Goal: Task Accomplishment & Management: Use online tool/utility

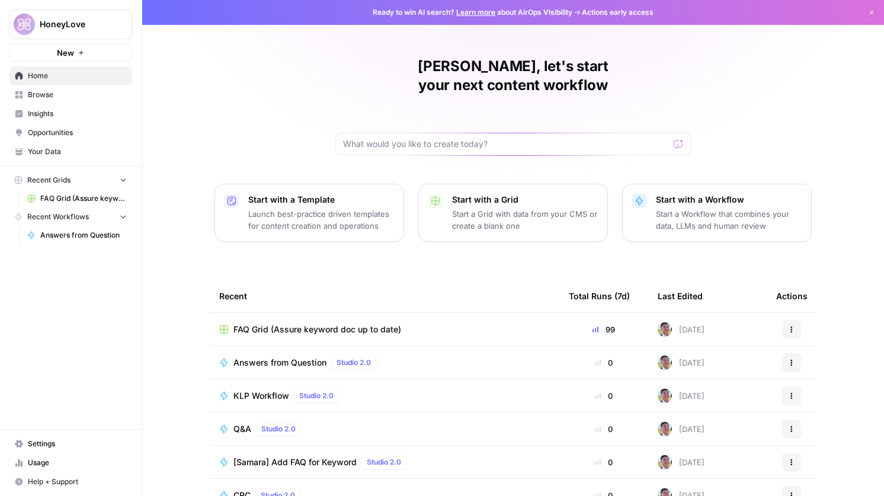
click at [73, 26] on span "HoneyLove" at bounding box center [76, 24] width 72 height 12
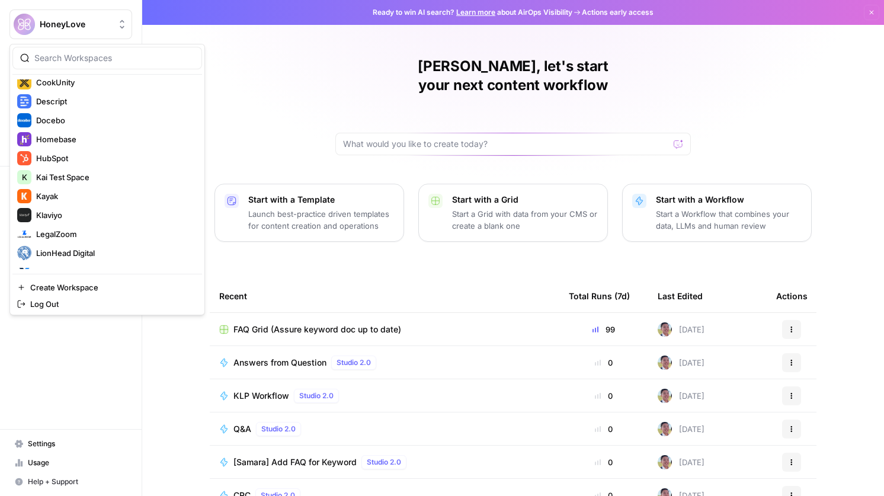
scroll to position [398, 0]
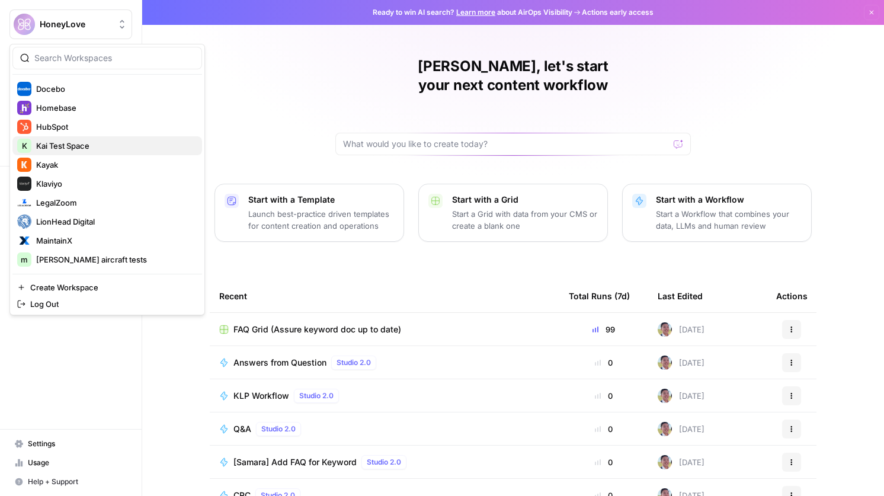
click at [114, 146] on span "Kai Test Space" at bounding box center [114, 146] width 156 height 12
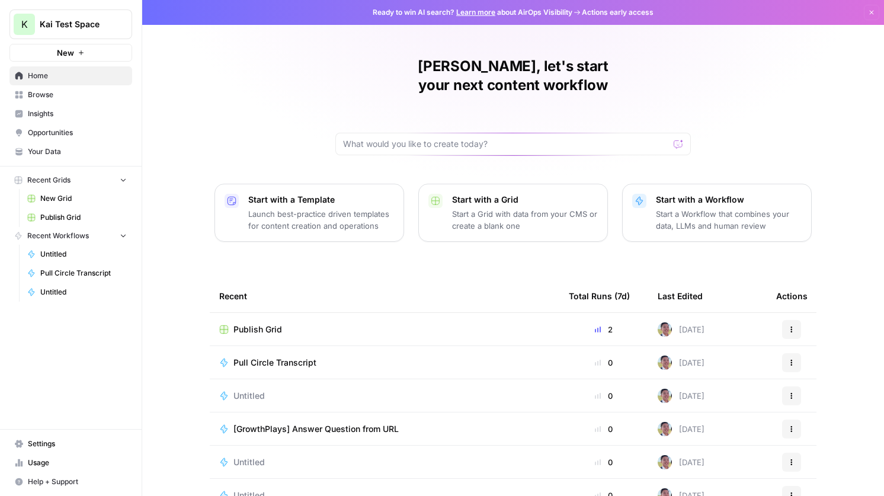
click at [270, 313] on td "Publish Grid" at bounding box center [385, 329] width 350 height 33
click at [270, 324] on span "Publish Grid" at bounding box center [258, 330] width 49 height 12
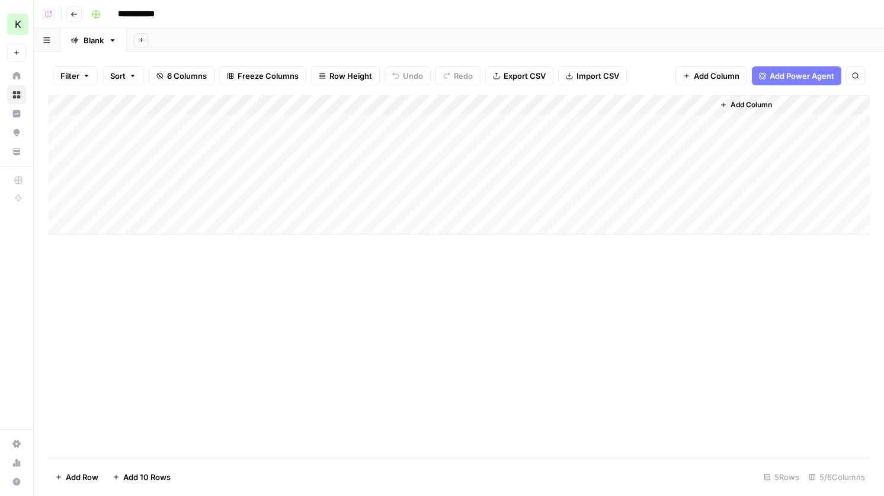
click at [644, 124] on div "Add Column" at bounding box center [459, 165] width 822 height 140
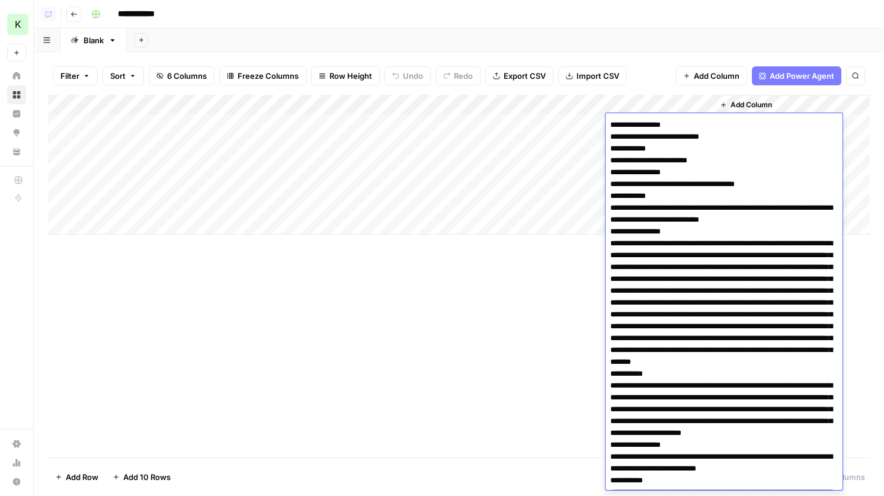
click at [551, 130] on div "Add Column" at bounding box center [459, 165] width 822 height 140
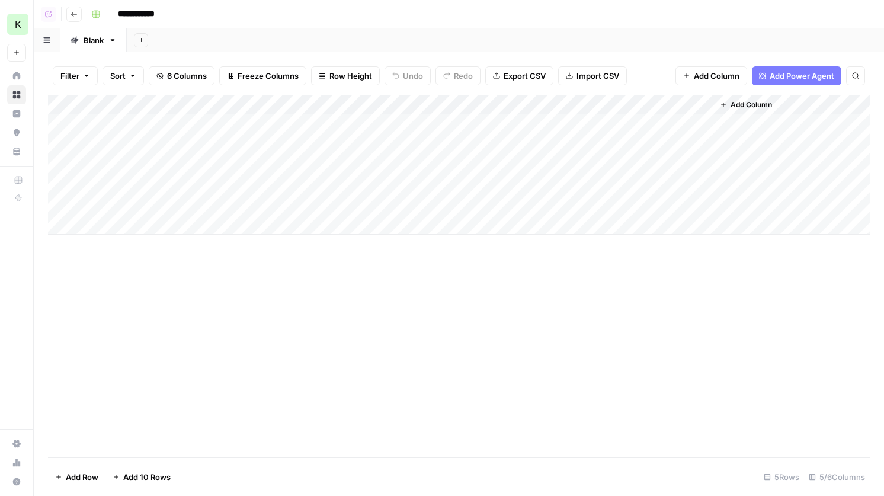
click at [551, 130] on div "Add Column" at bounding box center [459, 165] width 822 height 140
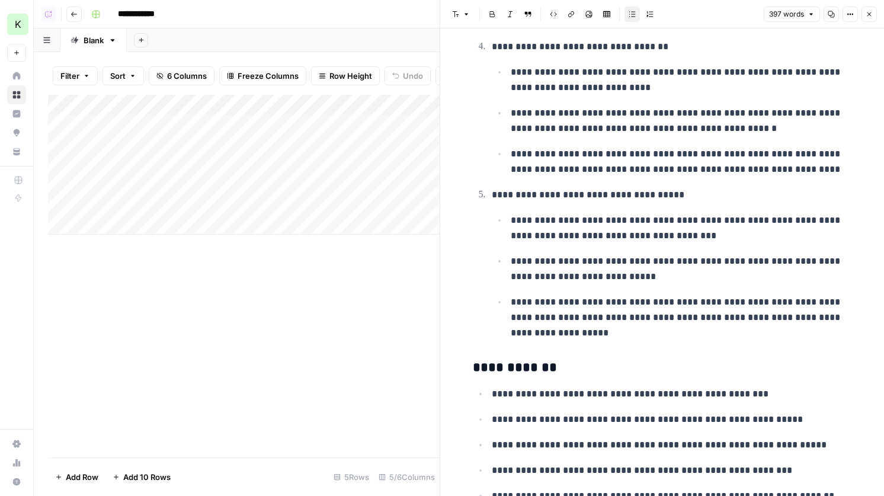
scroll to position [657, 0]
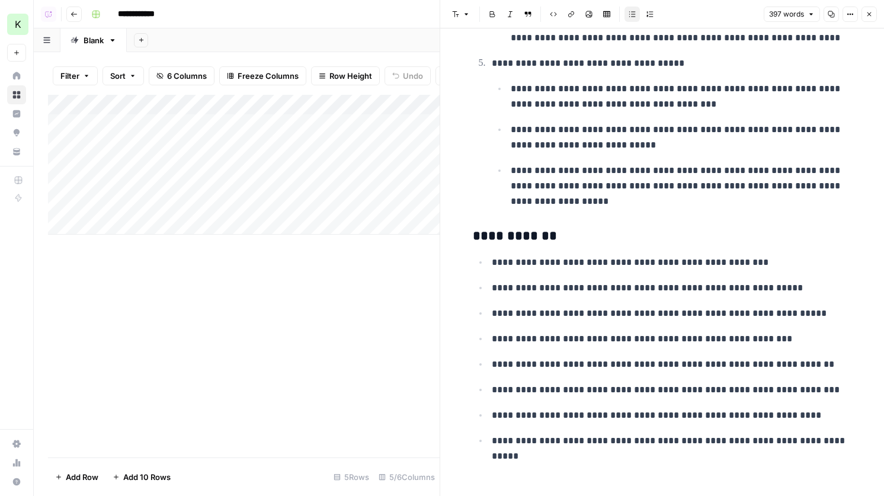
click at [871, 11] on icon "button" at bounding box center [869, 14] width 7 height 7
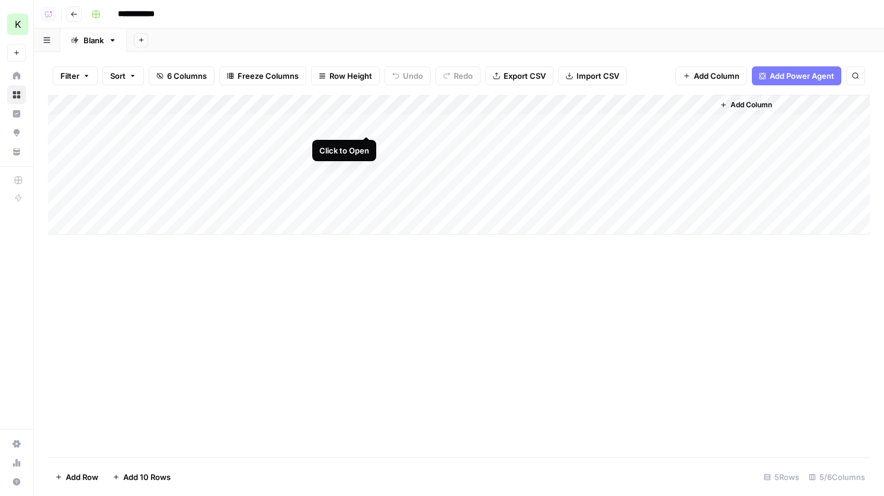
click at [369, 124] on div "Add Column" at bounding box center [459, 165] width 822 height 140
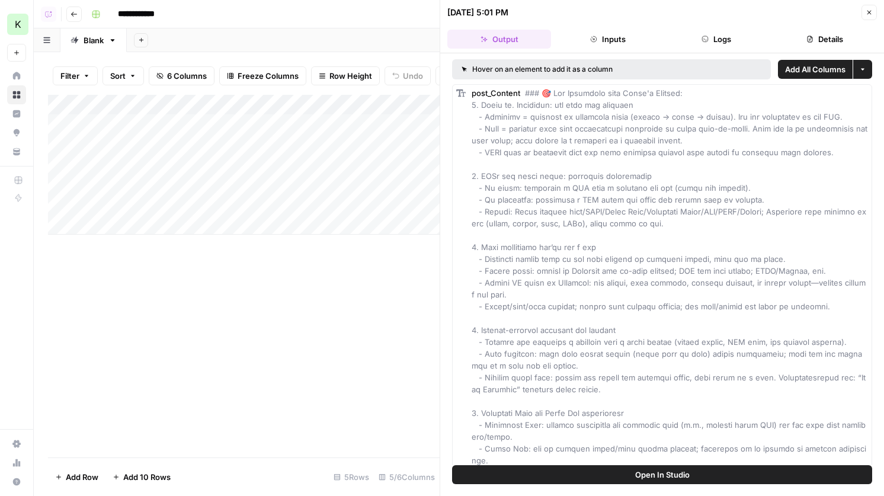
click at [725, 46] on button "Logs" at bounding box center [717, 39] width 104 height 19
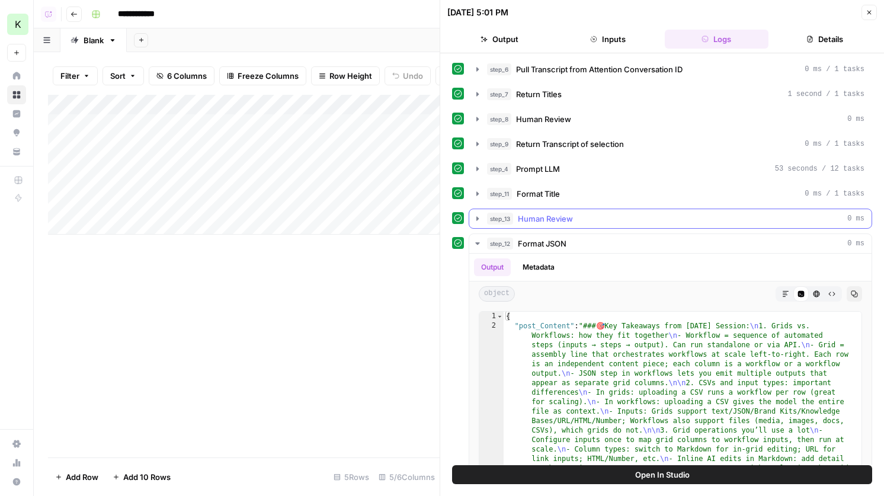
click at [584, 226] on button "step_13 Human Review 0 ms" at bounding box center [670, 218] width 402 height 19
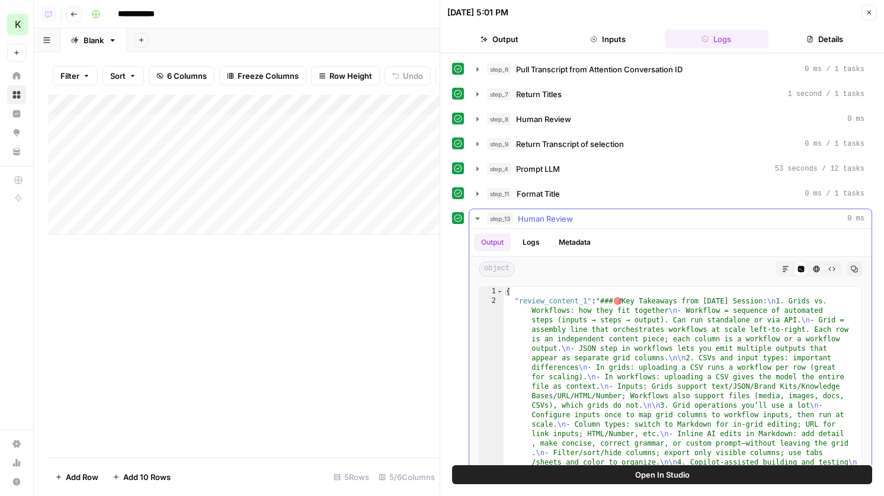
click at [587, 223] on div "step_13 Human Review 0 ms" at bounding box center [676, 219] width 378 height 12
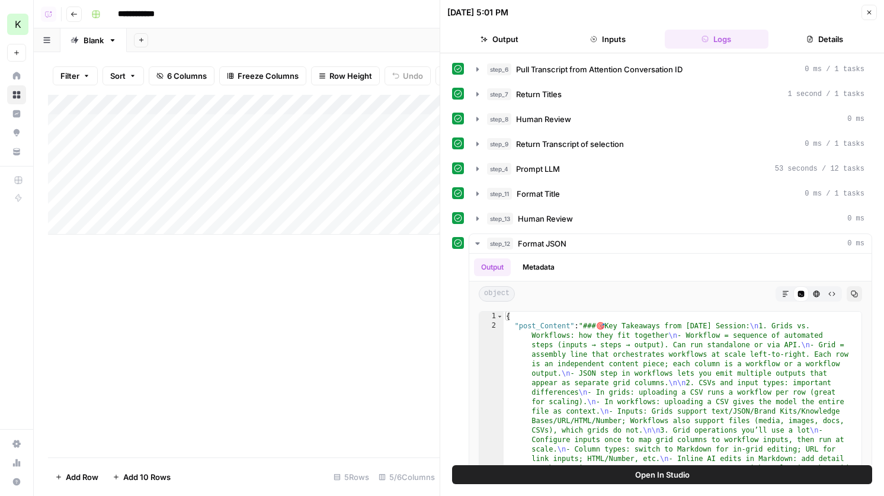
click at [868, 12] on icon "button" at bounding box center [869, 12] width 7 height 7
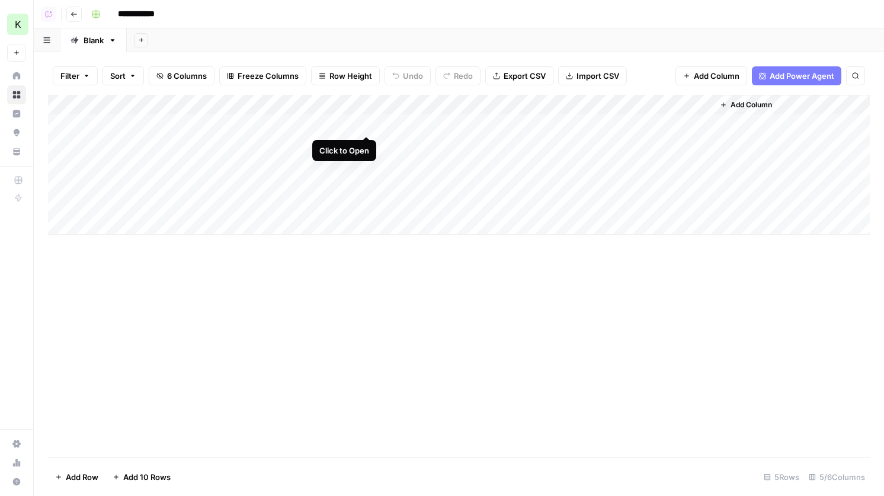
click at [367, 123] on div "Add Column" at bounding box center [459, 165] width 822 height 140
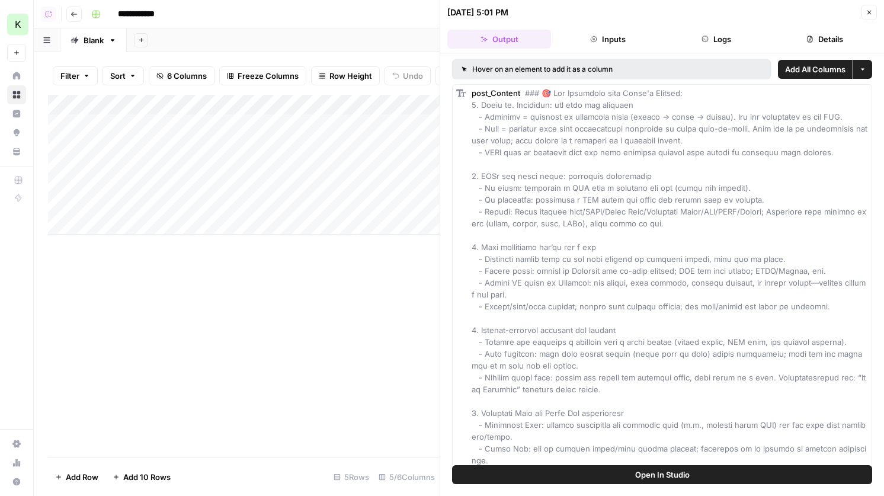
click at [363, 104] on div "Add Column" at bounding box center [244, 165] width 392 height 140
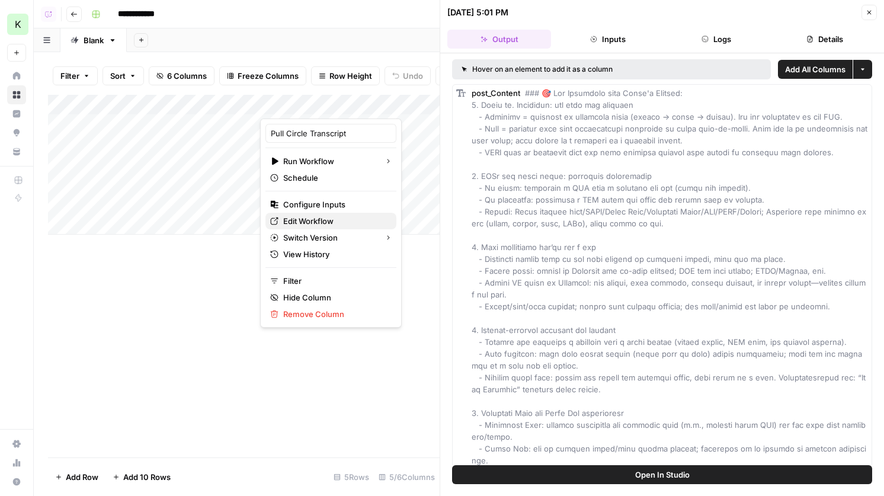
click at [323, 218] on span "Edit Workflow" at bounding box center [335, 221] width 104 height 12
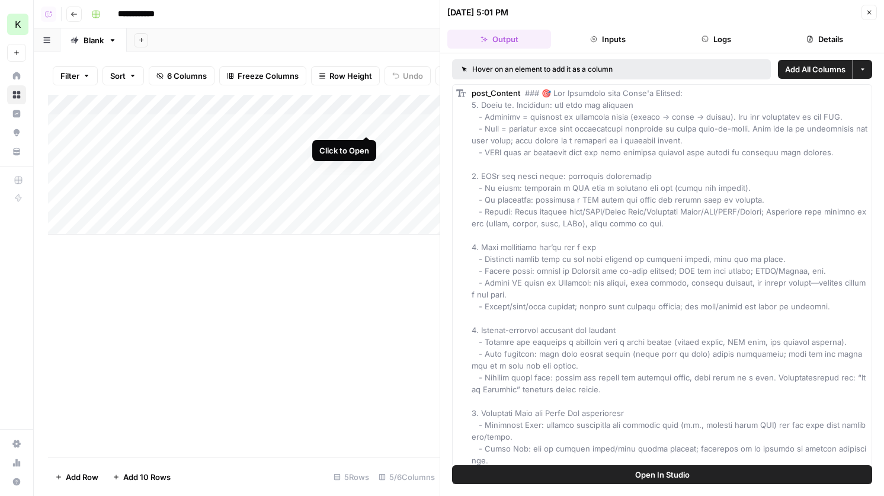
click at [367, 124] on div "Add Column" at bounding box center [244, 165] width 392 height 140
click at [641, 477] on span "Open In Studio" at bounding box center [662, 475] width 55 height 12
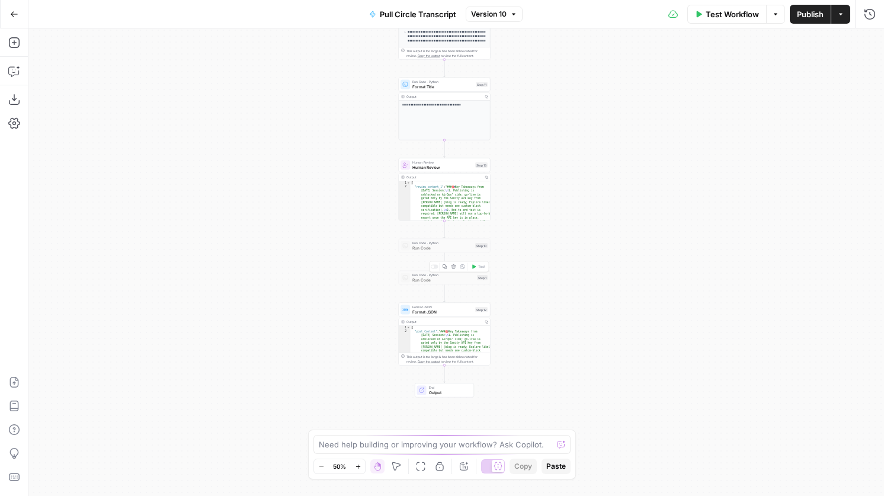
click at [461, 280] on span "Run Code" at bounding box center [444, 280] width 62 height 6
click at [436, 268] on div at bounding box center [435, 267] width 8 height 4
click at [434, 279] on span "Run Code" at bounding box center [444, 280] width 62 height 6
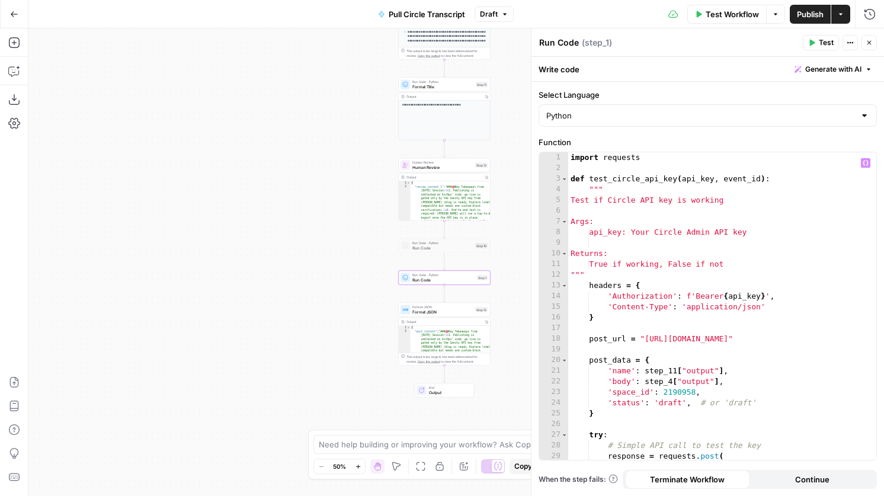
click at [682, 369] on div "import requests def test_circle_api_key ( api_key , event_id ) : """ Test if Ci…" at bounding box center [722, 316] width 308 height 329
click at [671, 382] on div "import requests def test_circle_api_key ( api_key , event_id ) : """ Test if Ci…" at bounding box center [722, 316] width 308 height 329
type textarea "**********"
click at [433, 266] on div at bounding box center [435, 267] width 8 height 4
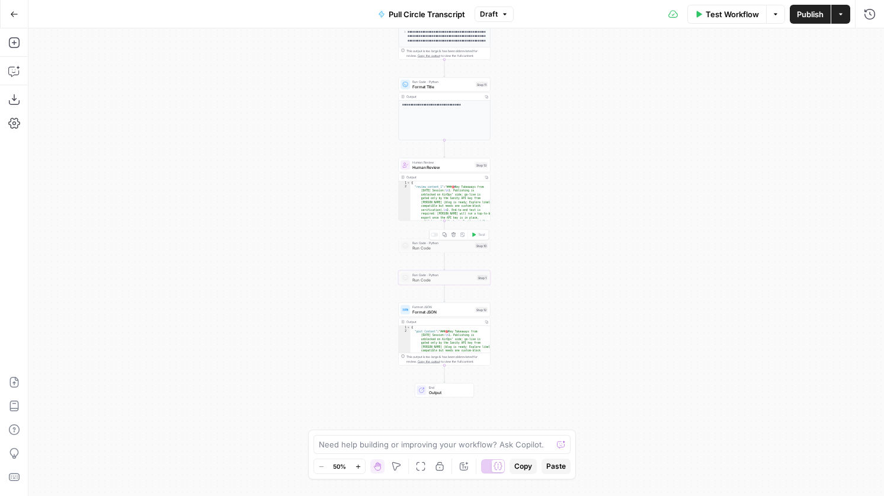
click at [430, 250] on span "Run Code" at bounding box center [443, 248] width 60 height 6
click at [434, 234] on div at bounding box center [435, 235] width 8 height 4
click at [436, 251] on div "Run Code · Python Run Code Step 10 Copy step Delete step Add Note Test" at bounding box center [445, 246] width 92 height 14
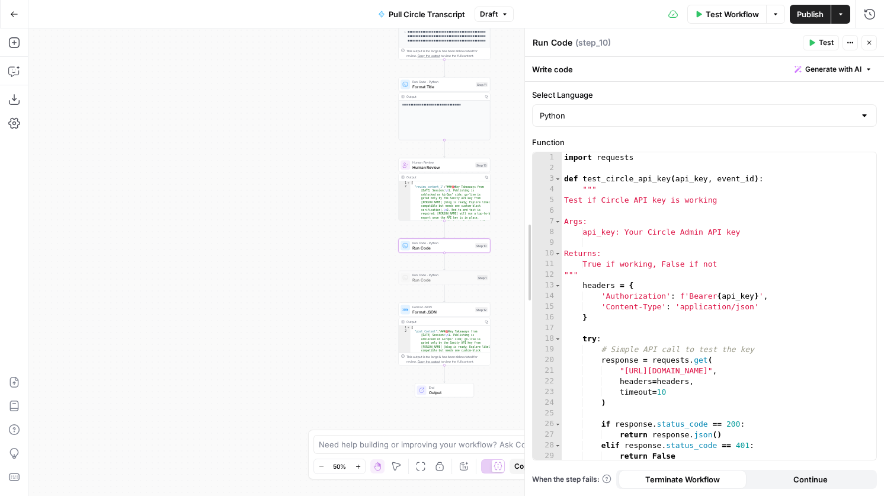
drag, startPoint x: 531, startPoint y: 259, endPoint x: 466, endPoint y: 259, distance: 64.6
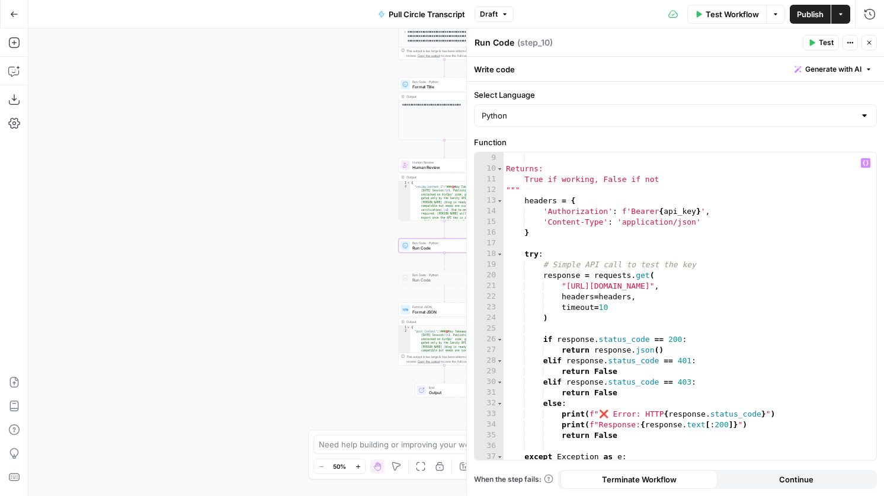
scroll to position [162, 0]
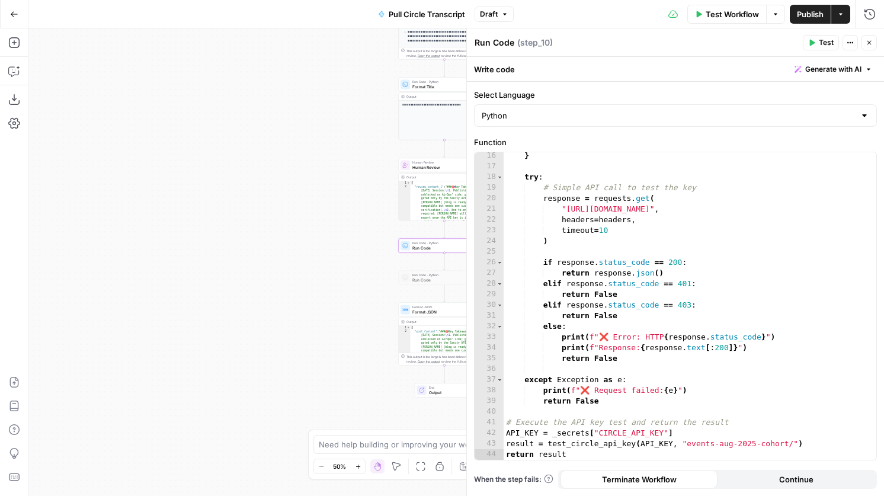
click at [870, 43] on icon "button" at bounding box center [870, 43] width 4 height 4
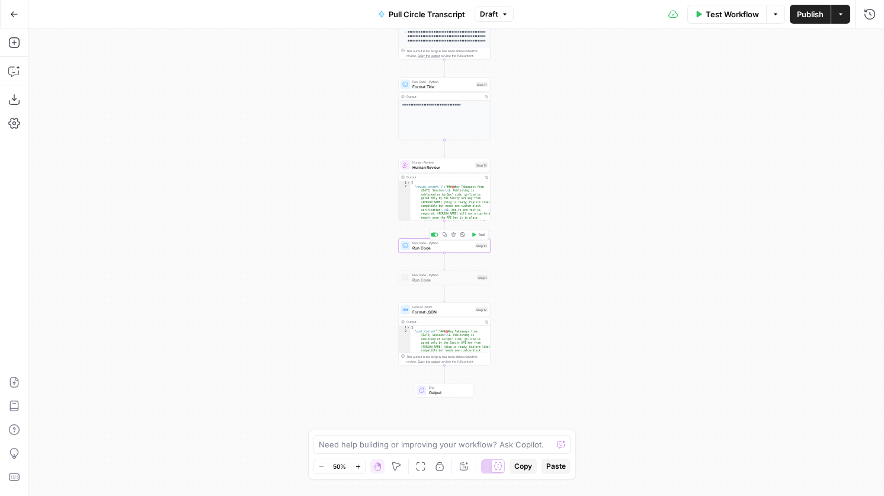
click at [433, 236] on div at bounding box center [435, 235] width 8 height 4
click at [443, 275] on span "Run Code · Python" at bounding box center [444, 275] width 62 height 5
click at [433, 268] on div at bounding box center [435, 267] width 8 height 4
click at [446, 280] on span "Run Code" at bounding box center [444, 280] width 62 height 6
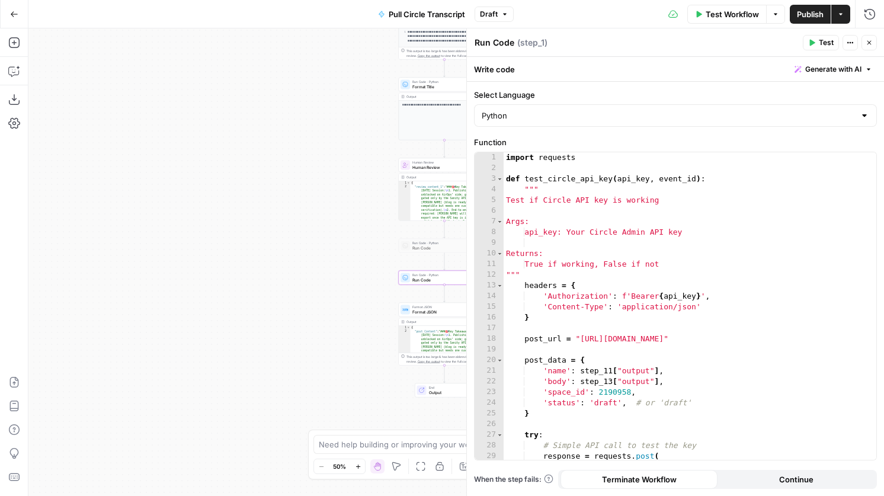
click at [491, 36] on div "Run Code Run Code" at bounding box center [495, 43] width 46 height 14
click at [491, 41] on textarea "Run Code" at bounding box center [495, 43] width 40 height 12
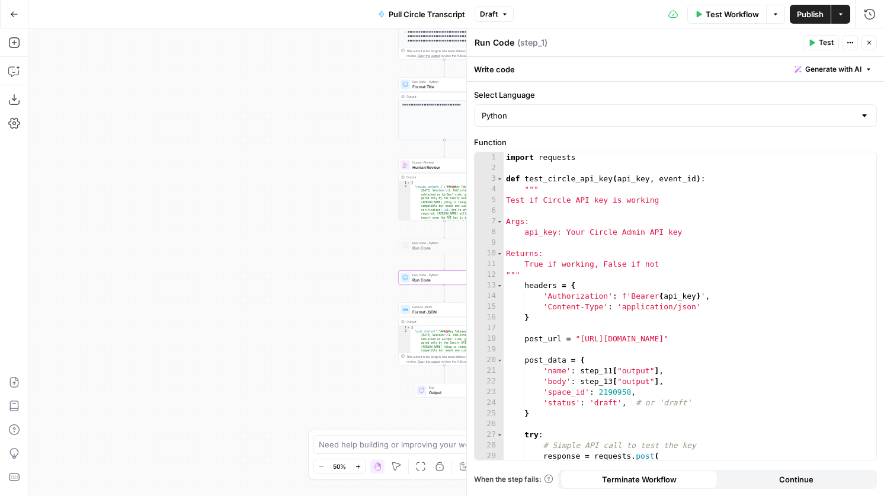
click at [491, 41] on textarea "Run Code" at bounding box center [495, 43] width 40 height 12
type textarea "Push Post to Draft"
click at [868, 49] on button "Close" at bounding box center [869, 42] width 15 height 15
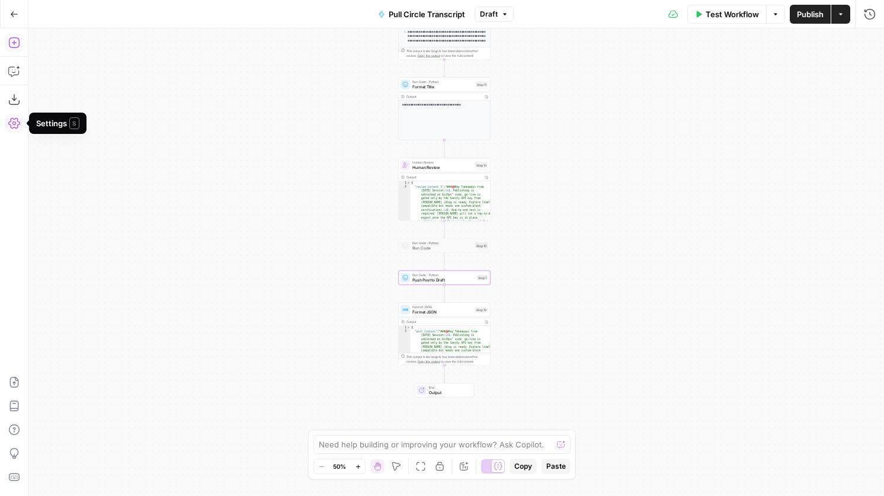
click at [13, 49] on button "Add Steps" at bounding box center [14, 42] width 19 height 19
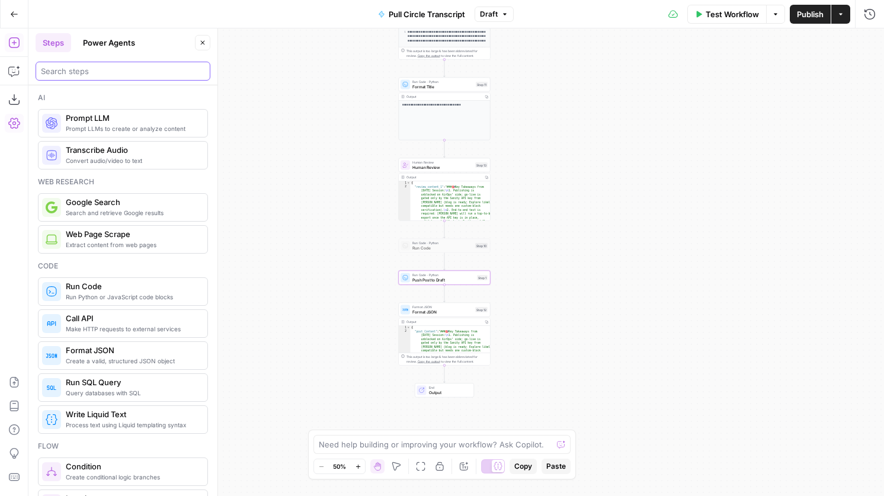
click at [113, 67] on input "search" at bounding box center [123, 71] width 164 height 12
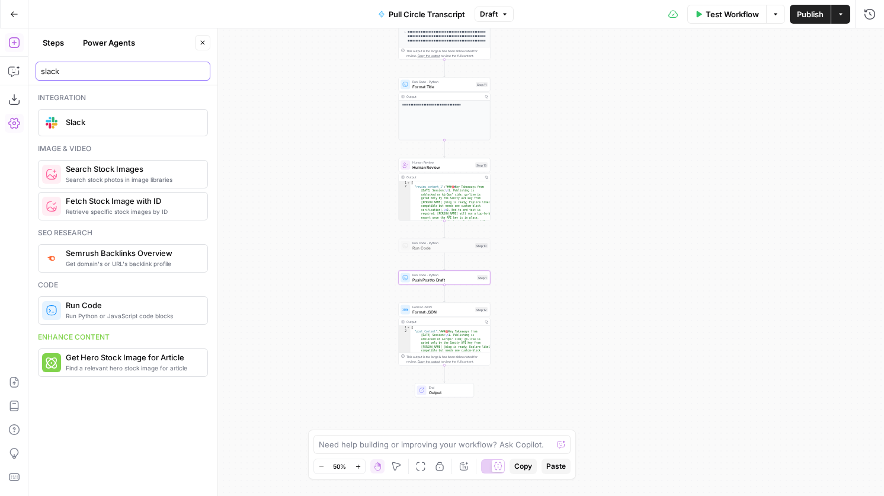
type input "slack"
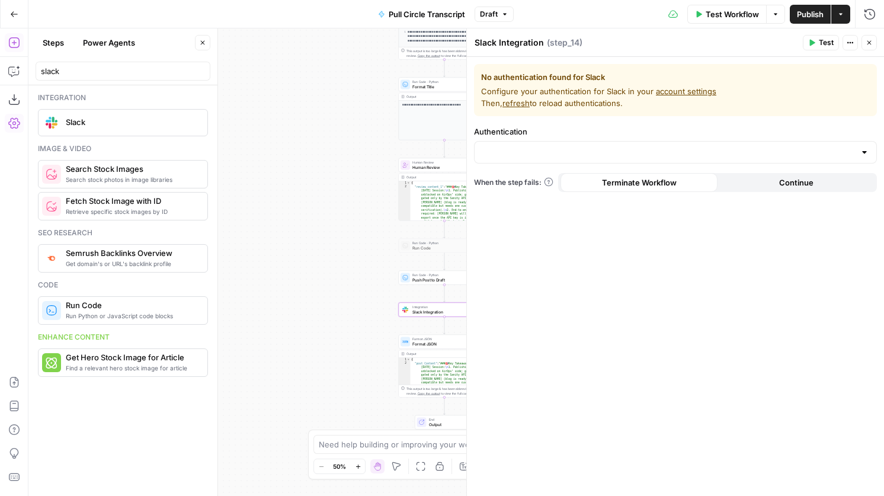
click at [527, 43] on textarea "Slack Integration" at bounding box center [509, 43] width 69 height 12
type textarea "Send Slack Update"
click at [868, 44] on icon "button" at bounding box center [869, 42] width 7 height 7
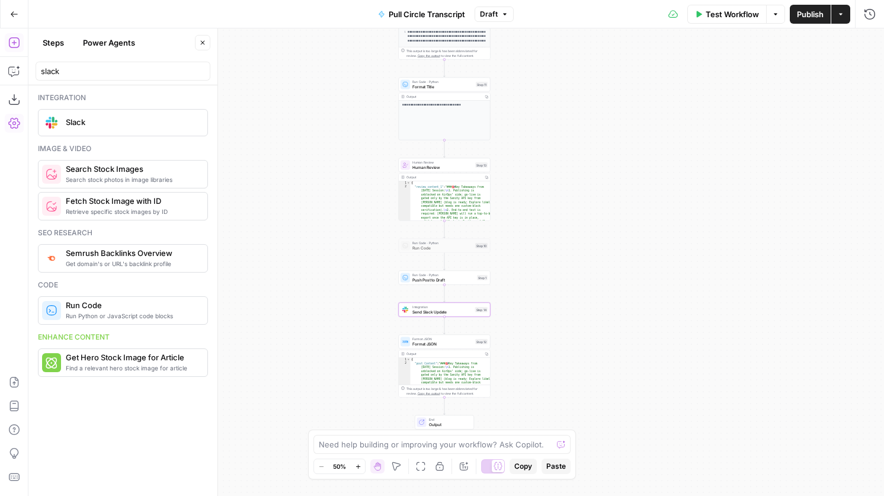
click at [465, 175] on div "Output" at bounding box center [444, 177] width 75 height 5
click at [465, 165] on span "Human Review" at bounding box center [443, 167] width 60 height 6
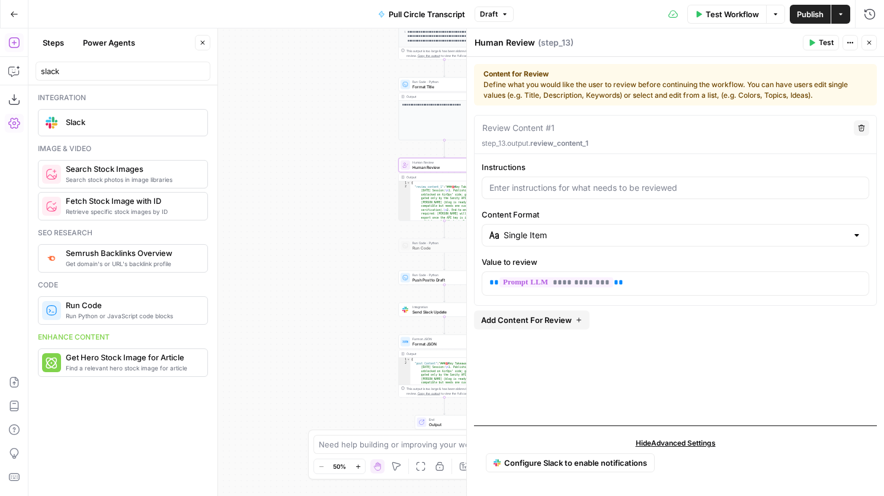
click at [868, 41] on icon "button" at bounding box center [869, 42] width 7 height 7
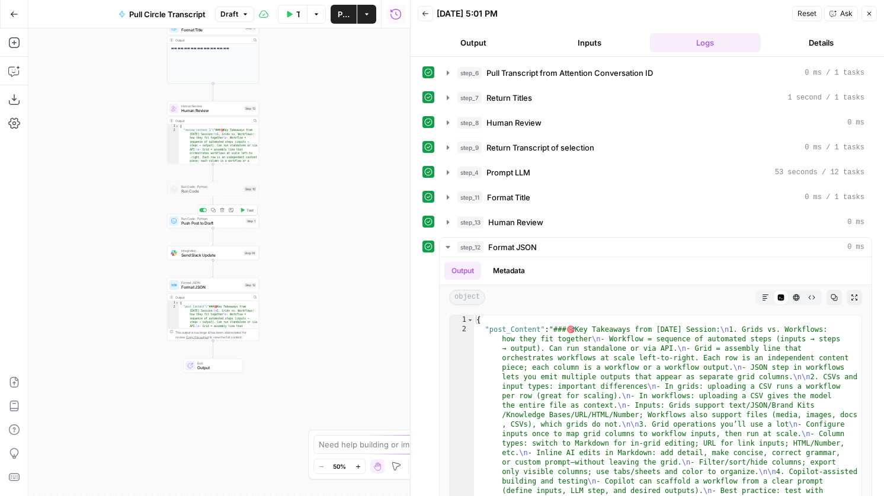
click at [248, 212] on span "Test" at bounding box center [250, 209] width 7 height 5
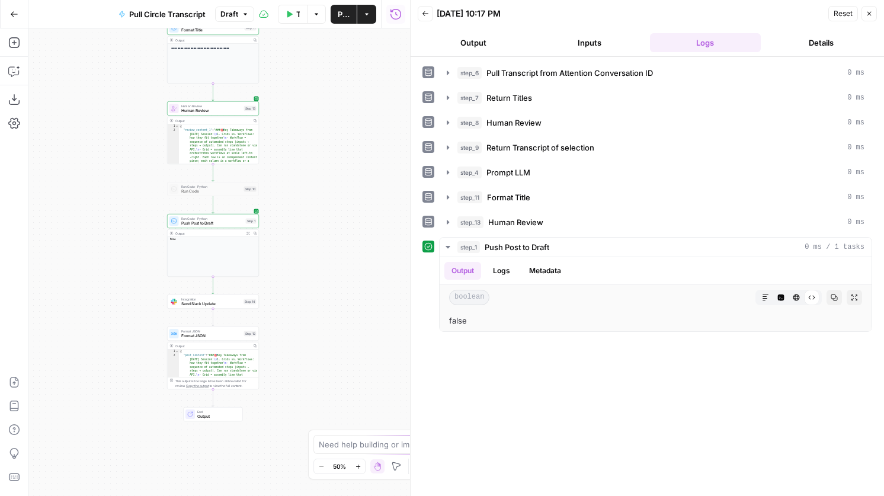
click at [246, 220] on div "Step 1" at bounding box center [251, 221] width 11 height 5
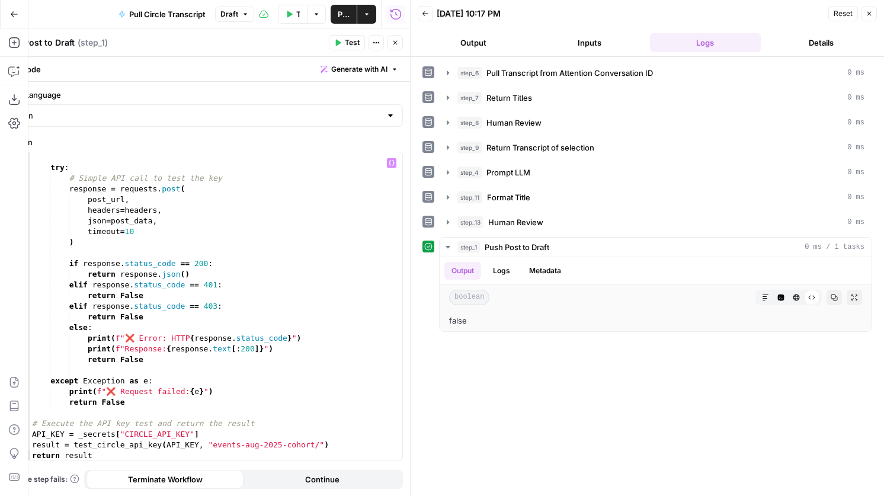
scroll to position [268, 0]
click at [158, 295] on div "try : # Simple API call to test the key response = requests . post ( post_url ,…" at bounding box center [216, 315] width 373 height 329
drag, startPoint x: 327, startPoint y: 340, endPoint x: 89, endPoint y: 335, distance: 237.7
click at [89, 335] on div "try : # Simple API call to test the key response = requests . post ( post_url ,…" at bounding box center [216, 315] width 373 height 329
drag, startPoint x: 173, startPoint y: 295, endPoint x: 87, endPoint y: 295, distance: 85.9
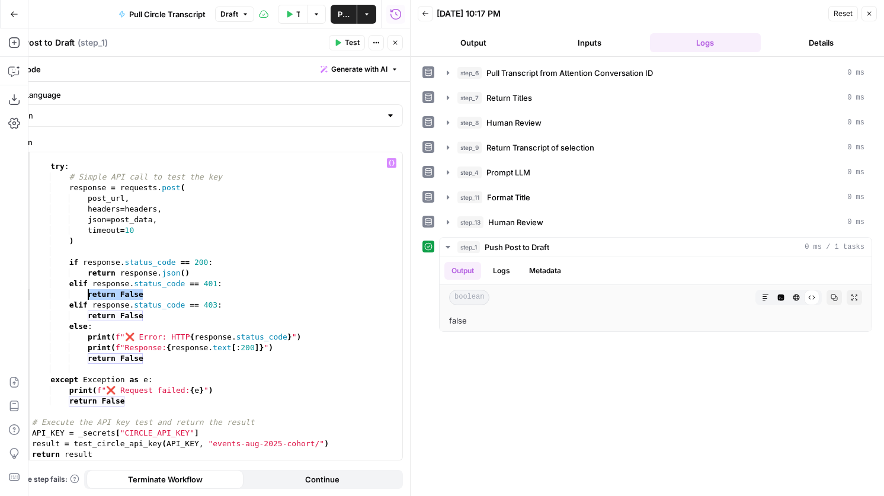
click at [87, 295] on div "try : # Simple API call to test the key response = requests . post ( post_url ,…" at bounding box center [216, 315] width 373 height 329
paste textarea "**********"
drag, startPoint x: 151, startPoint y: 318, endPoint x: 88, endPoint y: 318, distance: 62.2
click at [88, 318] on div "try : # Simple API call to test the key response = requests . post ( post_url ,…" at bounding box center [216, 315] width 373 height 329
paste textarea "**********"
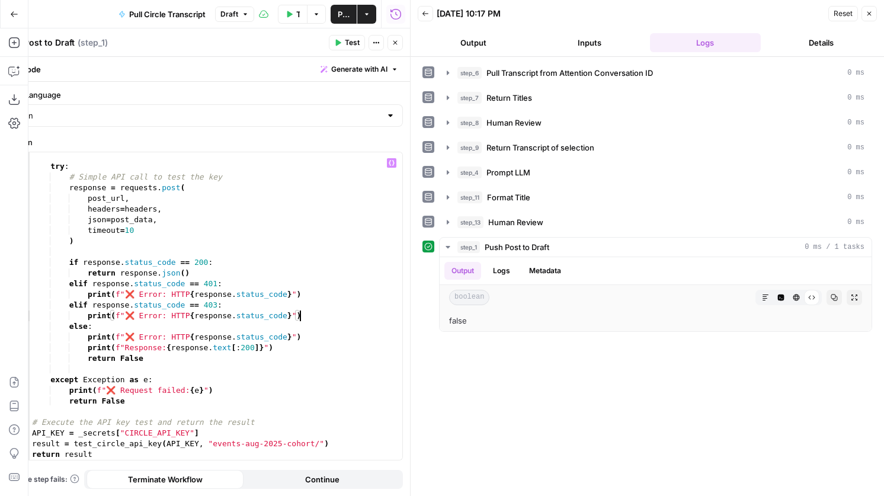
click at [354, 47] on span "Test" at bounding box center [352, 42] width 15 height 11
click at [114, 296] on div "try : # Simple API call to test the key response = requests . post ( post_url ,…" at bounding box center [216, 315] width 373 height 329
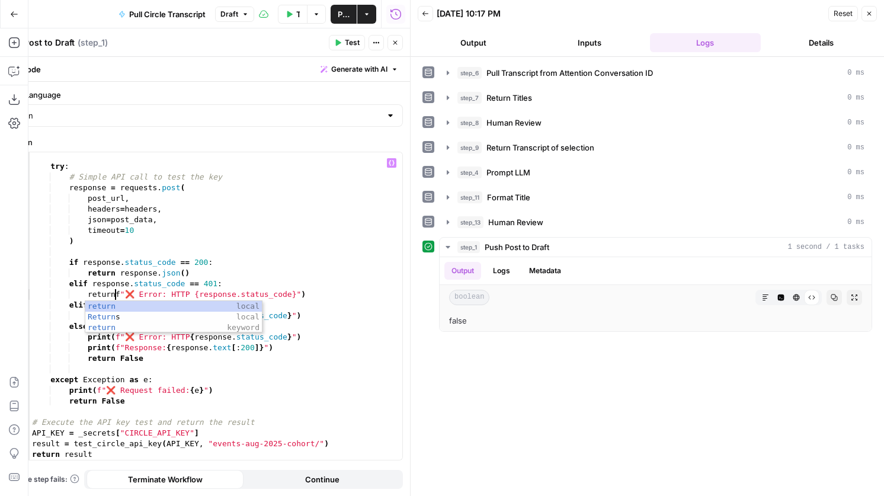
scroll to position [0, 7]
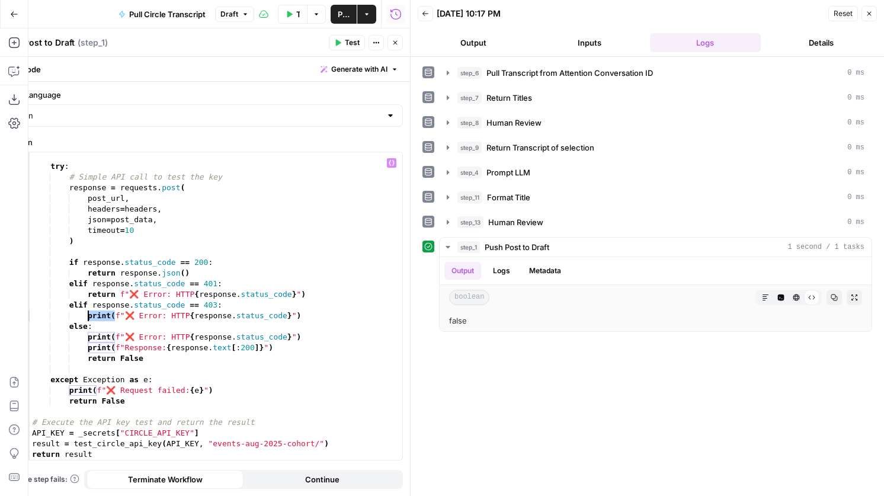
drag, startPoint x: 116, startPoint y: 317, endPoint x: 88, endPoint y: 312, distance: 28.8
click at [88, 312] on div "try : # Simple API call to test the key response = requests . post ( post_url ,…" at bounding box center [216, 315] width 373 height 329
click at [325, 312] on div "try : # Simple API call to test the key response = requests . post ( post_url ,…" at bounding box center [216, 315] width 373 height 329
click at [341, 295] on div "try : # Simple API call to test the key response = requests . post ( post_url ,…" at bounding box center [216, 315] width 373 height 329
type textarea "**********"
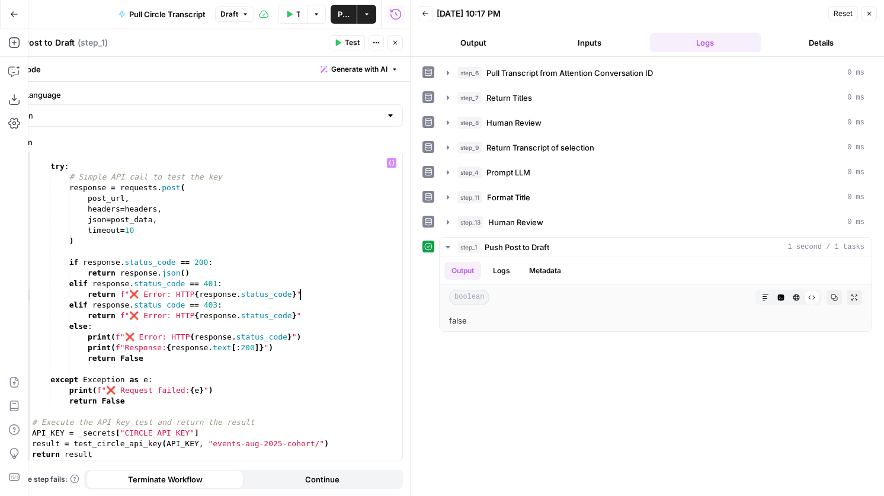
click at [355, 39] on span "Test" at bounding box center [352, 42] width 15 height 11
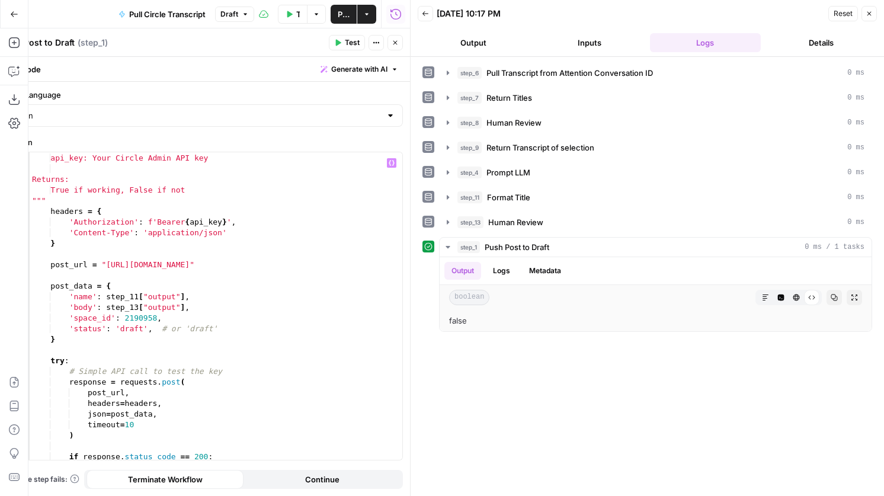
scroll to position [74, 0]
click at [399, 40] on button "Close" at bounding box center [395, 42] width 15 height 15
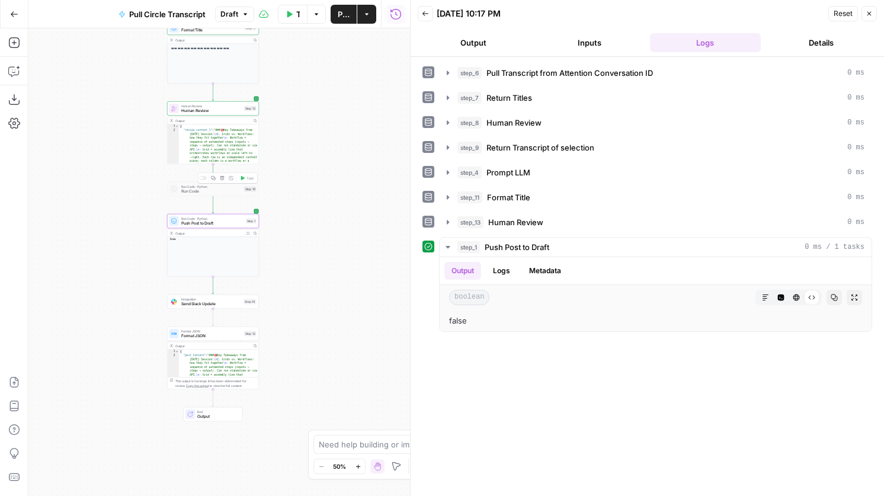
click at [218, 191] on span "Run Code" at bounding box center [211, 191] width 60 height 6
click at [207, 181] on div "Copy step Delete step Add Note Test" at bounding box center [228, 178] width 60 height 11
click at [204, 180] on div "Copy step Delete step Add Note Test" at bounding box center [228, 178] width 60 height 11
click at [202, 177] on div at bounding box center [201, 178] width 3 height 3
click at [214, 188] on span "Run Code" at bounding box center [211, 191] width 60 height 6
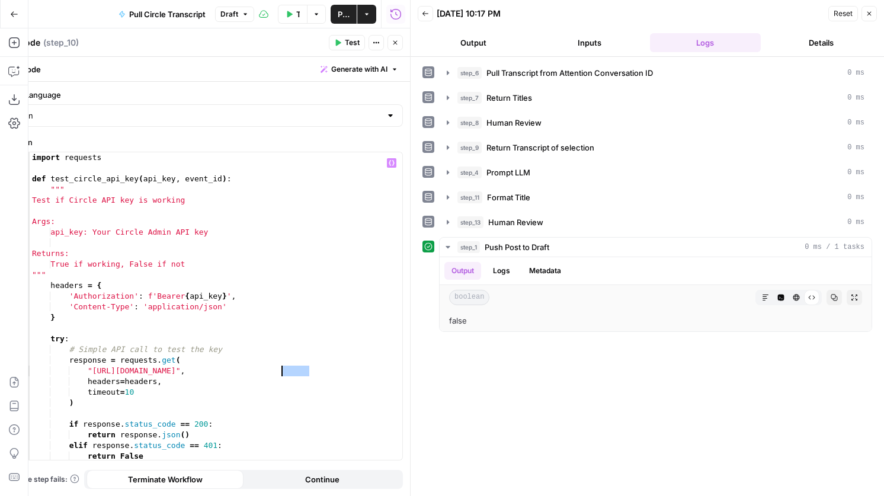
drag, startPoint x: 309, startPoint y: 370, endPoint x: 282, endPoint y: 372, distance: 27.4
click at [282, 372] on div "import requests def test_circle_api_key ( api_key , event_id ) : """ Test if Ci…" at bounding box center [216, 316] width 373 height 329
type textarea "**********"
click at [343, 47] on button "Test" at bounding box center [347, 42] width 36 height 15
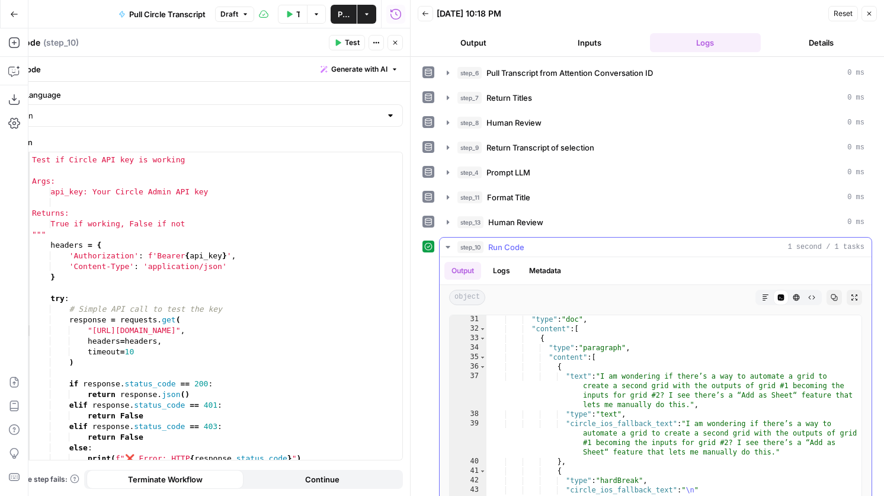
scroll to position [0, 0]
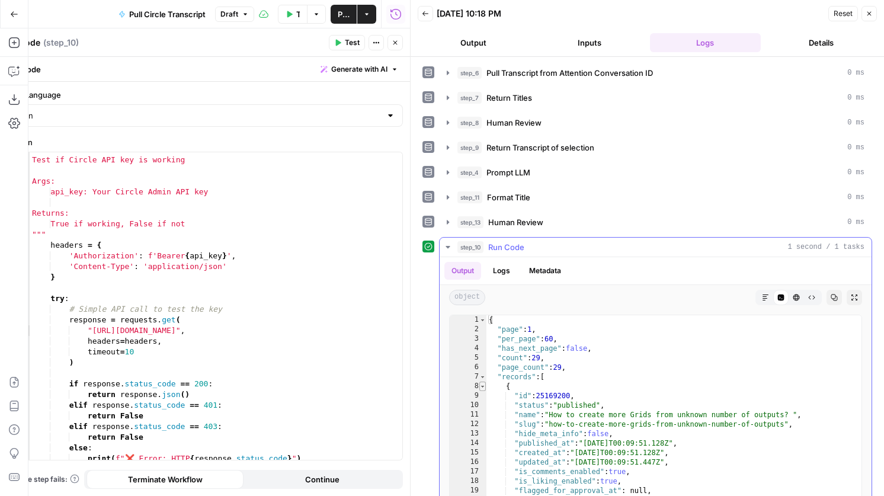
click at [482, 385] on span "Toggle code folding, rows 8 through 174" at bounding box center [482, 386] width 7 height 9
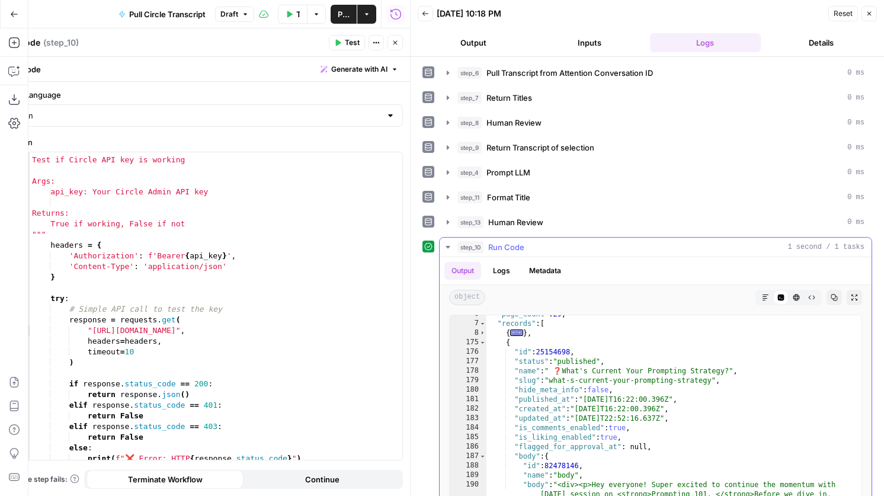
scroll to position [12, 0]
click at [481, 344] on span "Toggle code folding, rows 175 through 331" at bounding box center [482, 345] width 7 height 9
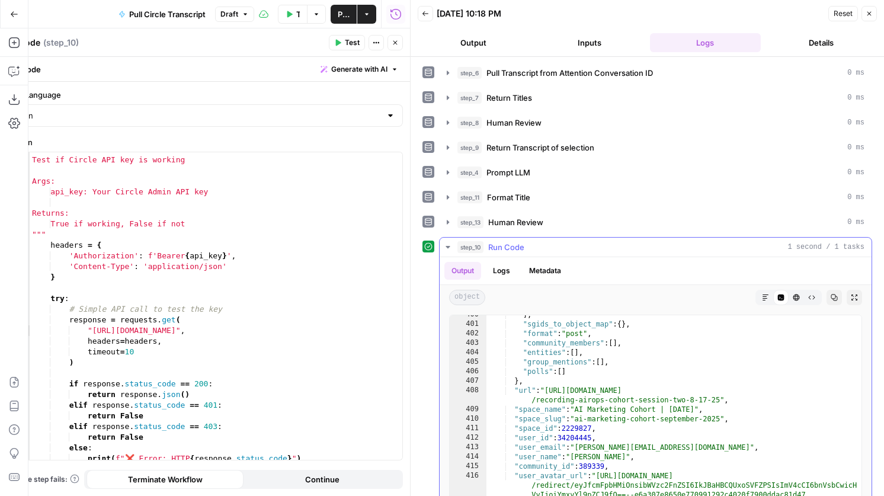
scroll to position [214, 0]
drag, startPoint x: 596, startPoint y: 426, endPoint x: 565, endPoint y: 424, distance: 30.9
click at [565, 424] on div "] , "sgids_to_object_map" : { } , "format" : "post" , "community_members" : [ ]…" at bounding box center [674, 434] width 375 height 252
type textarea "**********"
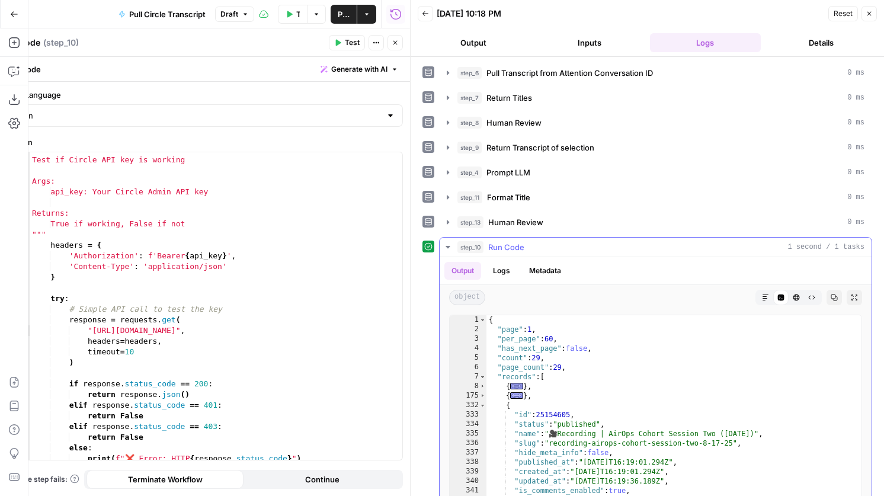
scroll to position [0, 0]
click at [484, 406] on span "Toggle code folding, rows 332 through 429" at bounding box center [482, 405] width 7 height 9
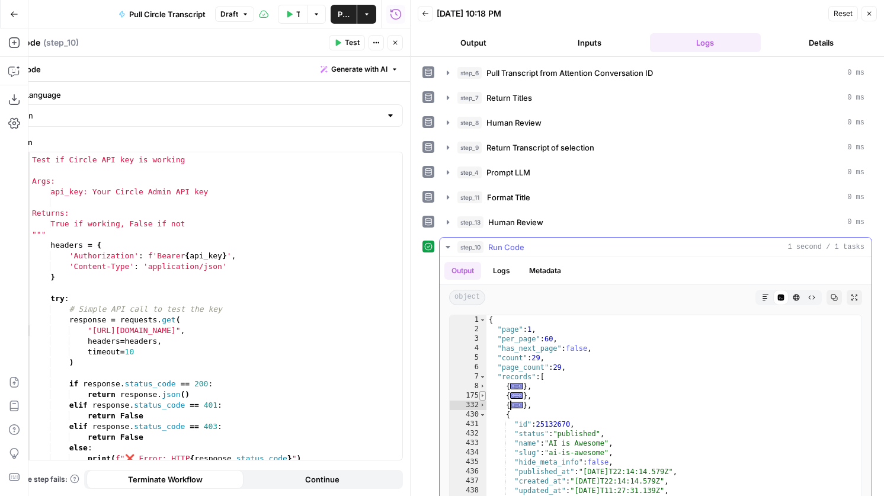
click at [484, 397] on span "Toggle code folding, rows 175 through 331" at bounding box center [482, 395] width 7 height 9
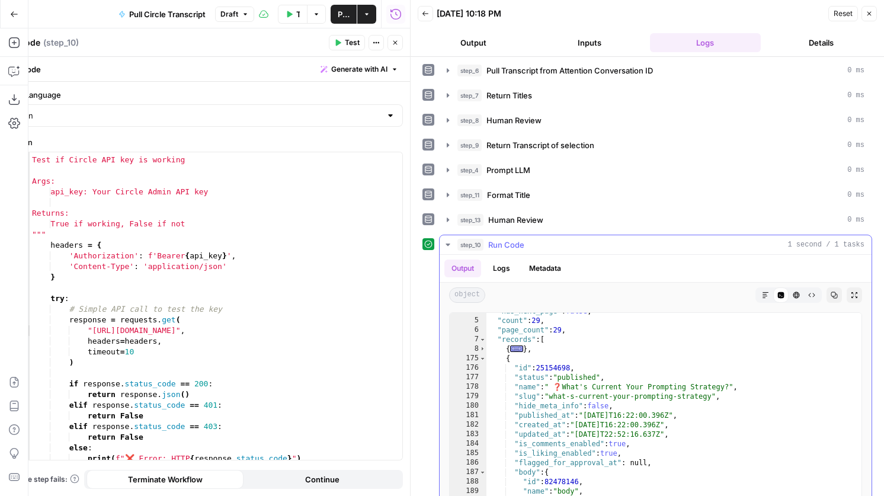
scroll to position [8, 0]
click at [481, 355] on span "Toggle code folding, rows 175 through 331" at bounding box center [482, 358] width 7 height 9
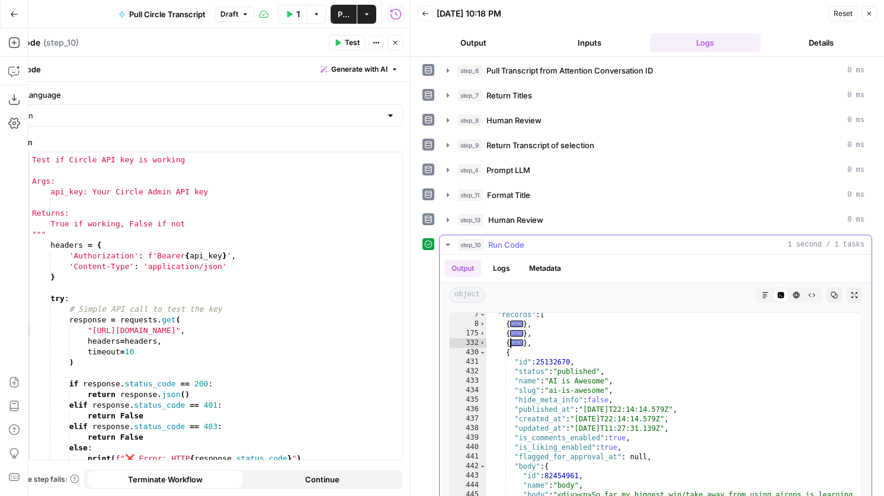
scroll to position [17, 0]
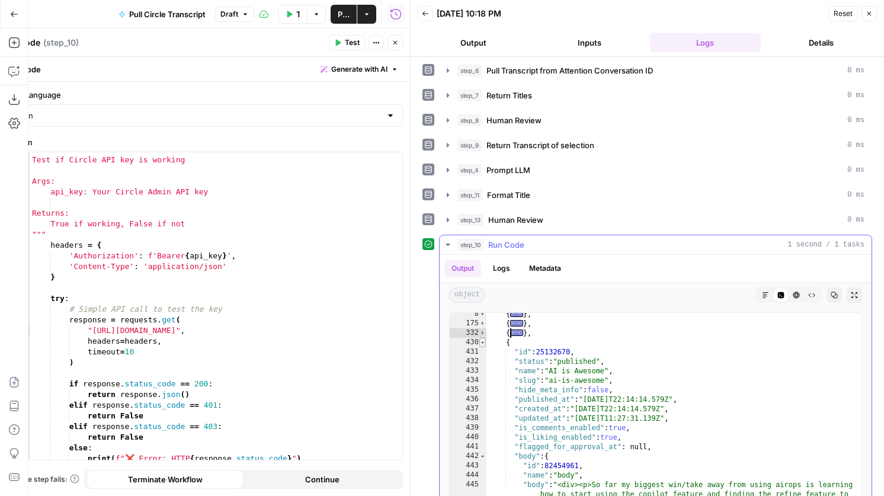
click at [484, 343] on span "Toggle code folding, rows 430 through 557" at bounding box center [482, 342] width 7 height 9
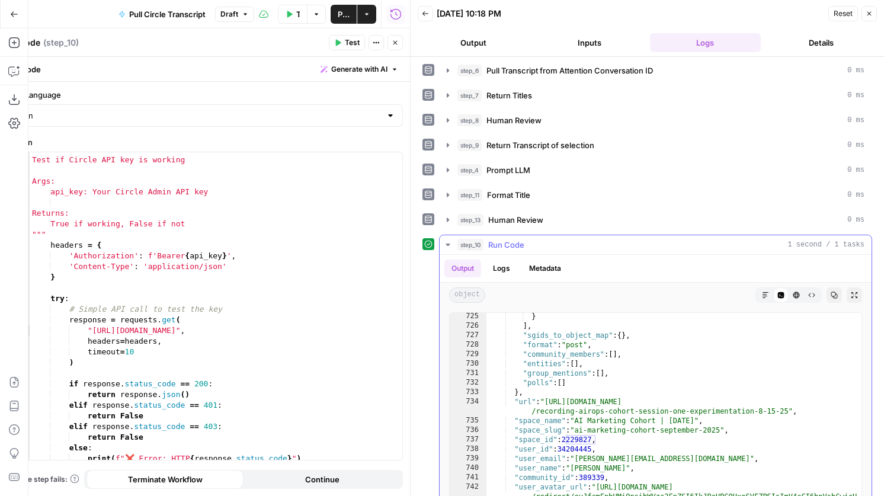
scroll to position [526, 0]
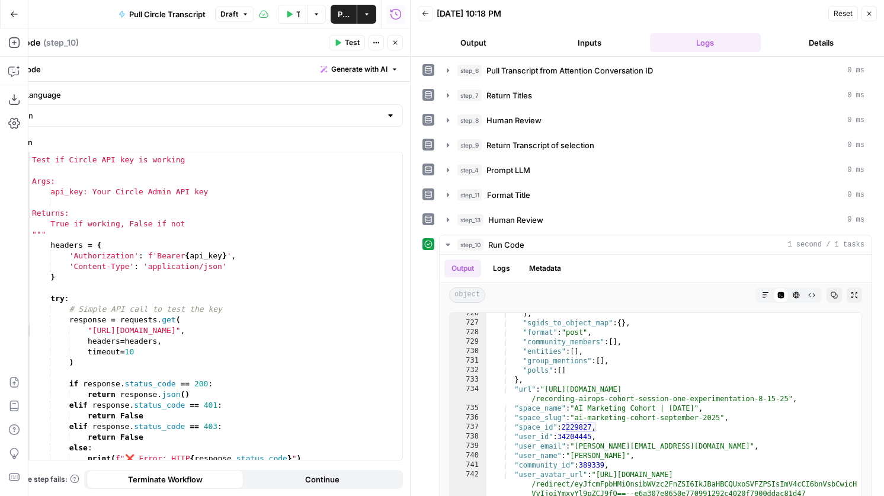
click at [426, 13] on icon "button" at bounding box center [425, 13] width 7 height 7
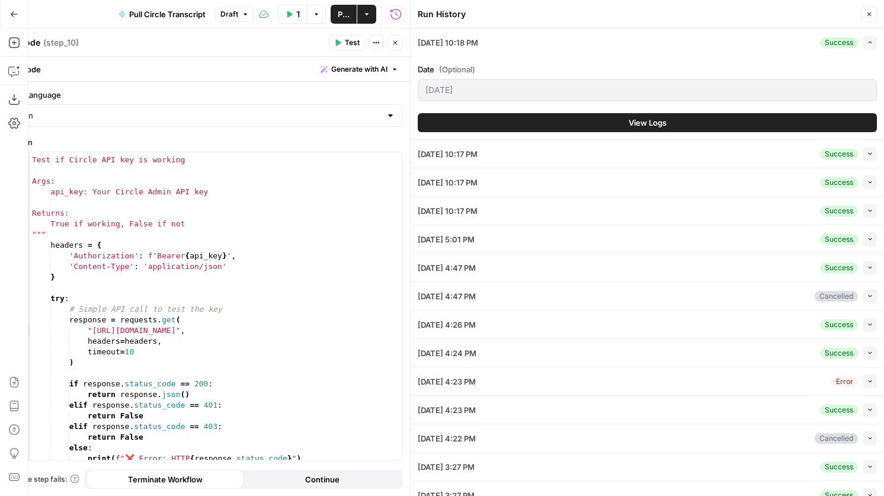
click at [878, 14] on header "Run History Close" at bounding box center [648, 14] width 474 height 28
click at [871, 14] on icon "button" at bounding box center [869, 14] width 7 height 7
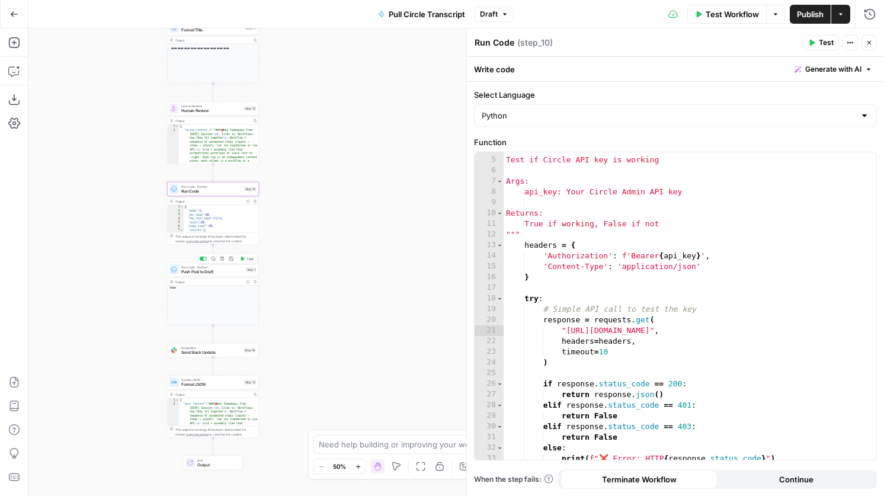
click at [210, 268] on span "Run Code · Python" at bounding box center [212, 267] width 62 height 5
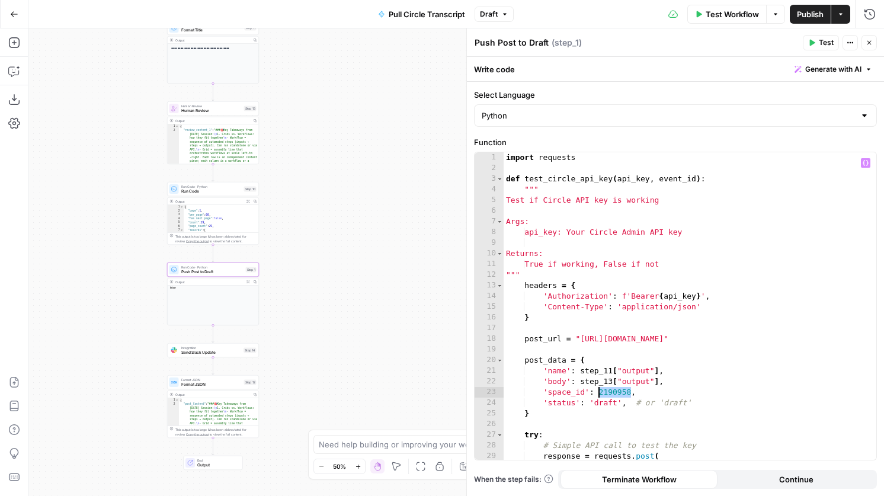
drag, startPoint x: 631, startPoint y: 394, endPoint x: 598, endPoint y: 391, distance: 33.3
click at [598, 391] on div "import requests def test_circle_api_key ( api_key , event_id ) : """ Test if Ci…" at bounding box center [690, 316] width 373 height 329
paste textarea
click at [821, 43] on span "Test" at bounding box center [826, 42] width 15 height 11
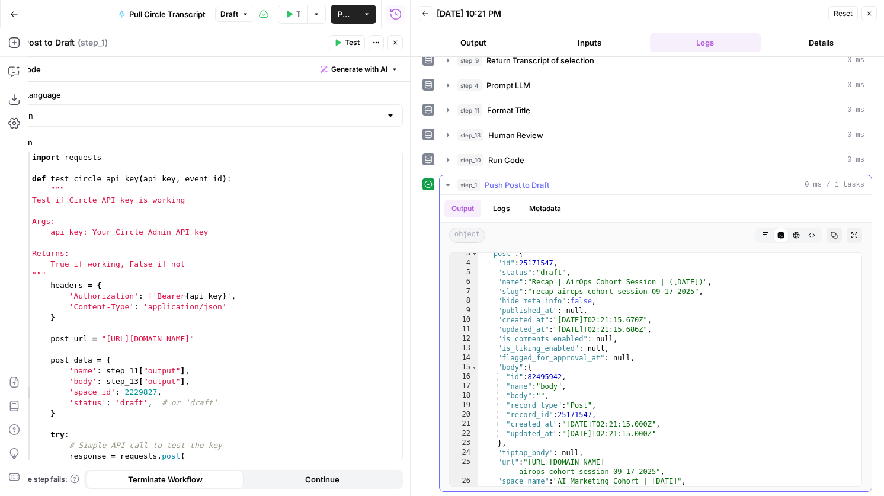
scroll to position [56, 0]
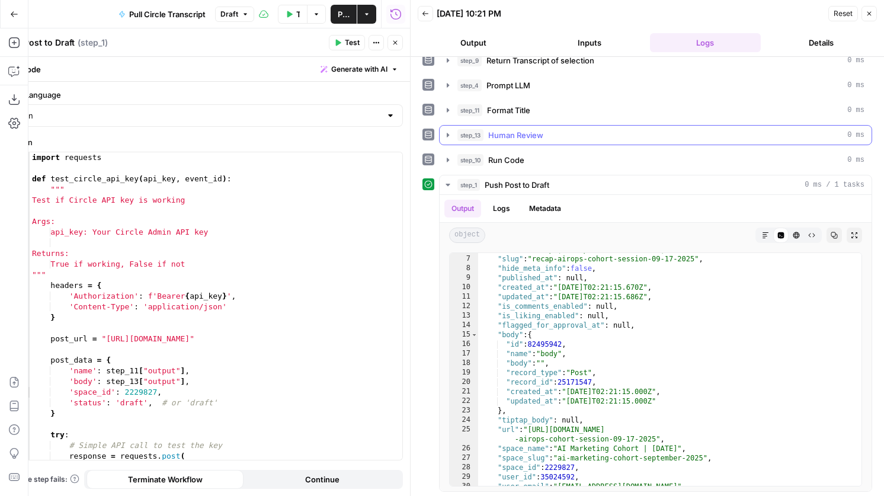
click at [544, 135] on div "step_13 Human Review 0 ms" at bounding box center [661, 135] width 407 height 12
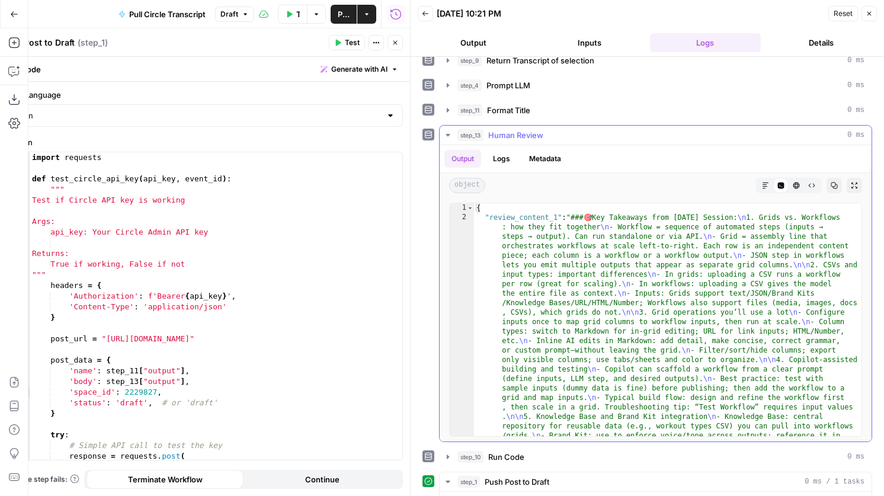
click at [544, 135] on div "step_13 Human Review 0 ms" at bounding box center [661, 135] width 407 height 12
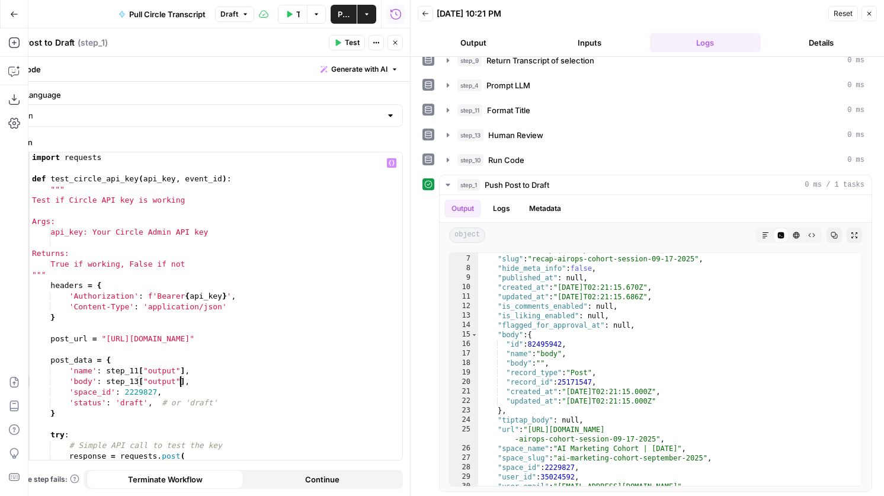
click at [178, 383] on div "import requests def test_circle_api_key ( api_key , event_id ) : """ Test if Ci…" at bounding box center [216, 316] width 373 height 329
click at [167, 378] on div "import requests def test_circle_api_key ( api_key , event_id ) : """ Test if Ci…" at bounding box center [216, 316] width 373 height 329
click at [176, 381] on div "import requests def test_circle_api_key ( api_key , event_id ) : """ Test if Ci…" at bounding box center [216, 316] width 373 height 329
click at [516, 142] on button "step_13 Human Review 0 ms" at bounding box center [656, 135] width 432 height 19
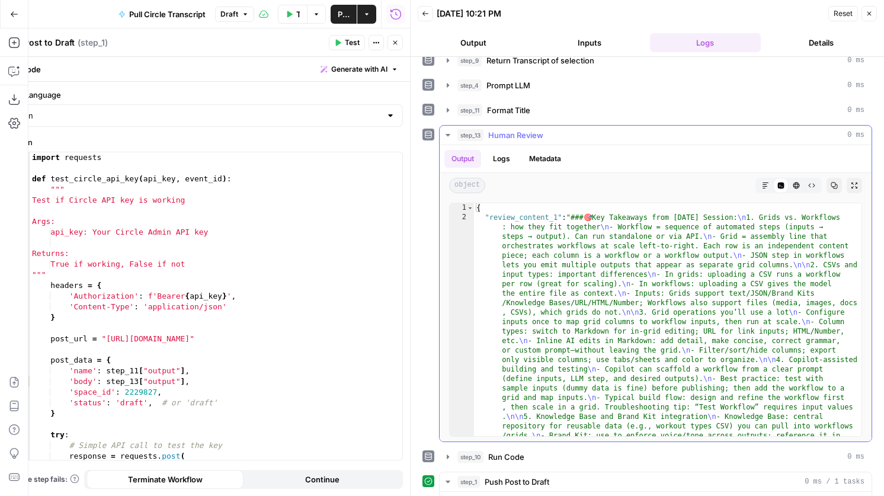
click at [522, 131] on span "Human Review" at bounding box center [515, 135] width 55 height 12
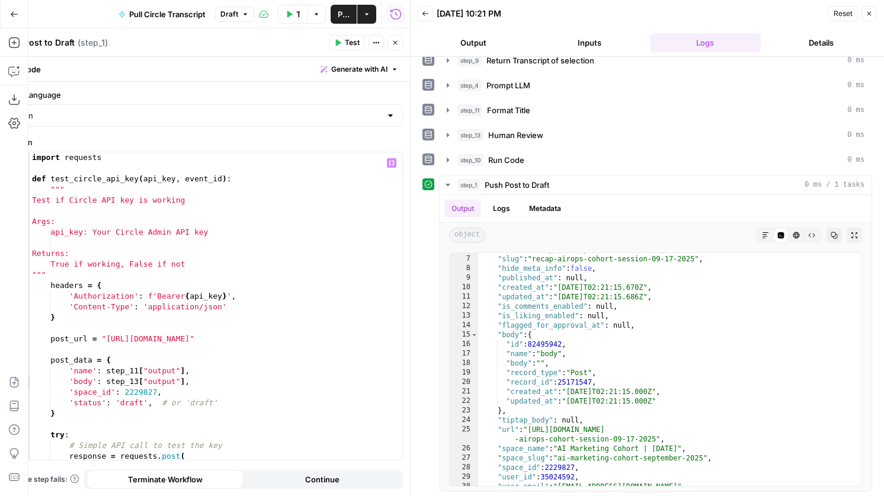
click at [183, 383] on div "import requests def test_circle_api_key ( api_key , event_id ) : """ Test if Ci…" at bounding box center [216, 316] width 373 height 329
click at [580, 141] on button "step_13 Human Review 0 ms" at bounding box center [656, 135] width 432 height 19
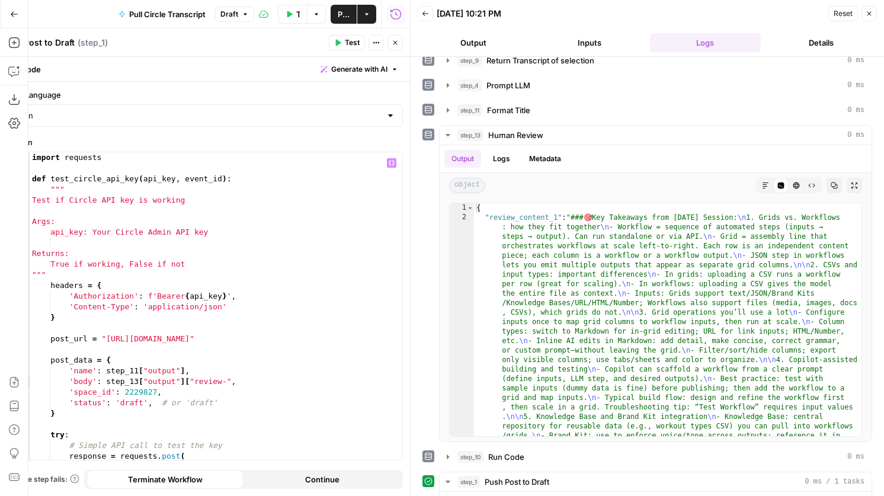
click at [228, 383] on div "import requests def test_circle_api_key ( api_key , event_id ) : """ Test if Ci…" at bounding box center [216, 316] width 373 height 329
type textarea "**********"
click at [351, 46] on span "Test" at bounding box center [352, 42] width 15 height 11
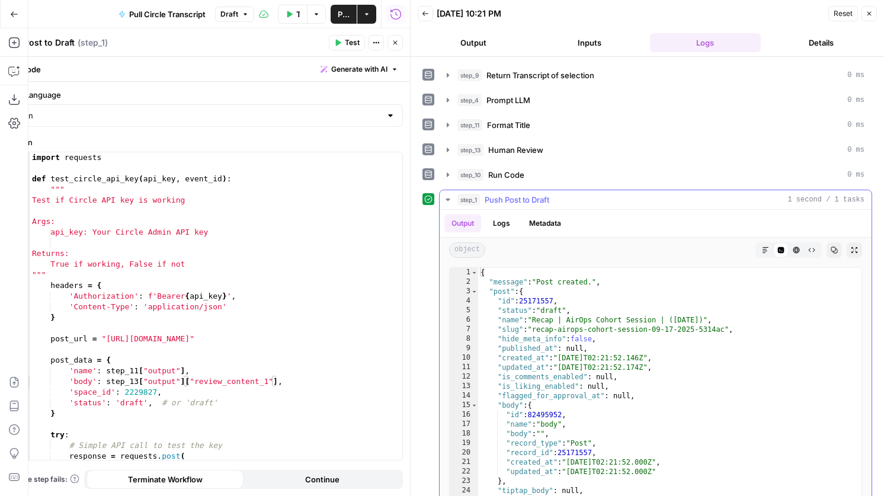
scroll to position [89, 0]
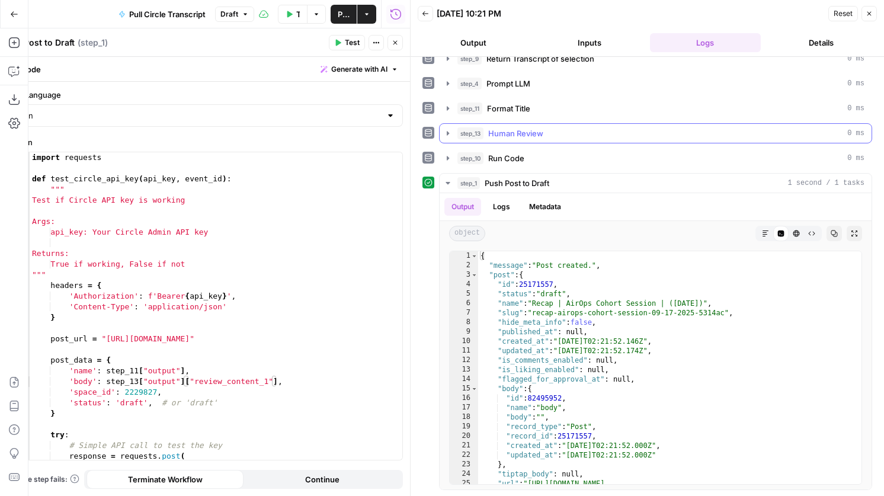
click at [517, 123] on div "step_6 Pull Transcript from Attention Conversation ID 0 ms step_7 Return Titles…" at bounding box center [648, 232] width 450 height 516
click at [516, 137] on span "Human Review" at bounding box center [515, 133] width 55 height 12
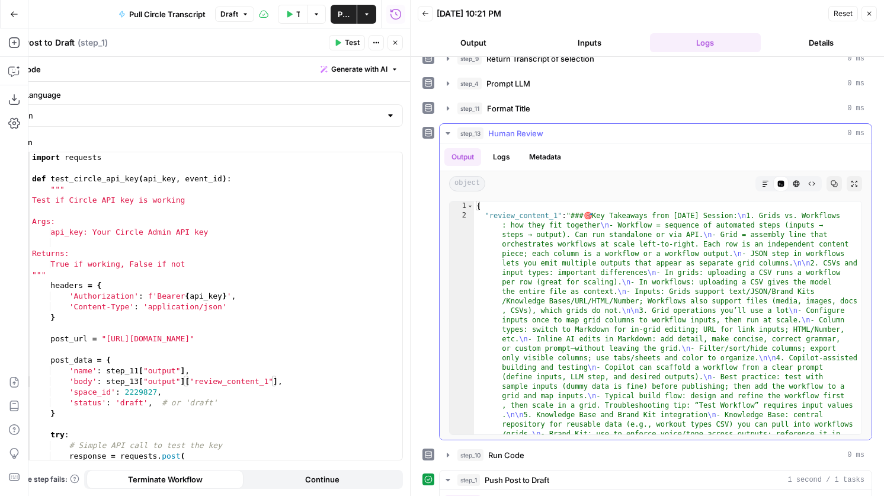
click at [516, 142] on button "step_13 Human Review 0 ms" at bounding box center [656, 133] width 432 height 19
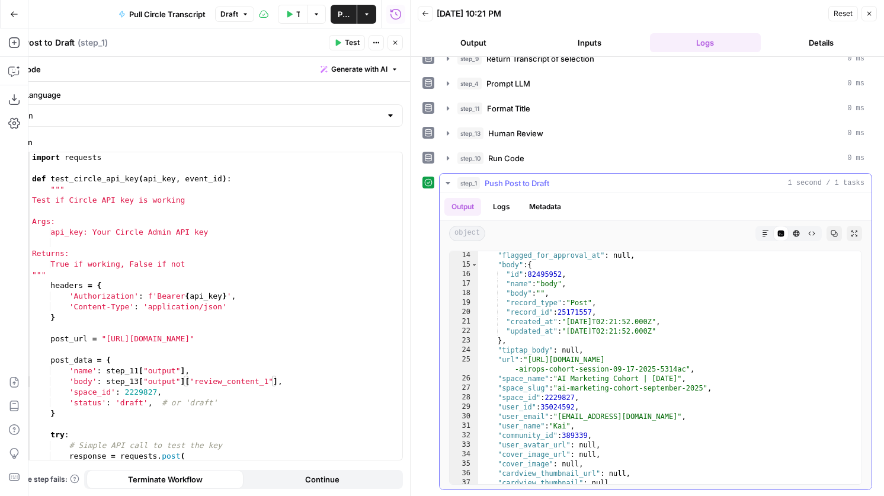
scroll to position [0, 0]
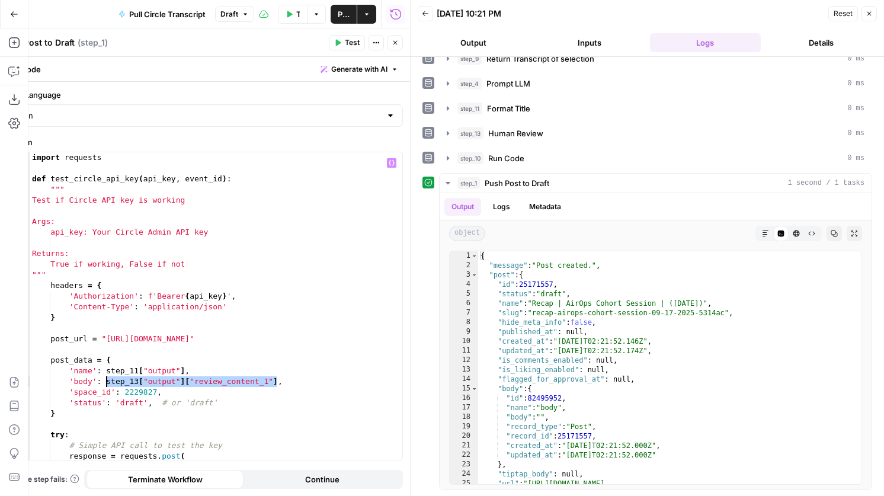
drag, startPoint x: 279, startPoint y: 381, endPoint x: 106, endPoint y: 379, distance: 173.1
click at [106, 379] on div "import requests def test_circle_api_key ( api_key , event_id ) : """ Test if Ci…" at bounding box center [216, 316] width 373 height 329
click at [555, 143] on div "step_13 Human Review 0 ms" at bounding box center [655, 133] width 433 height 20
click at [560, 135] on div "step_13 Human Review 0 ms" at bounding box center [661, 133] width 407 height 12
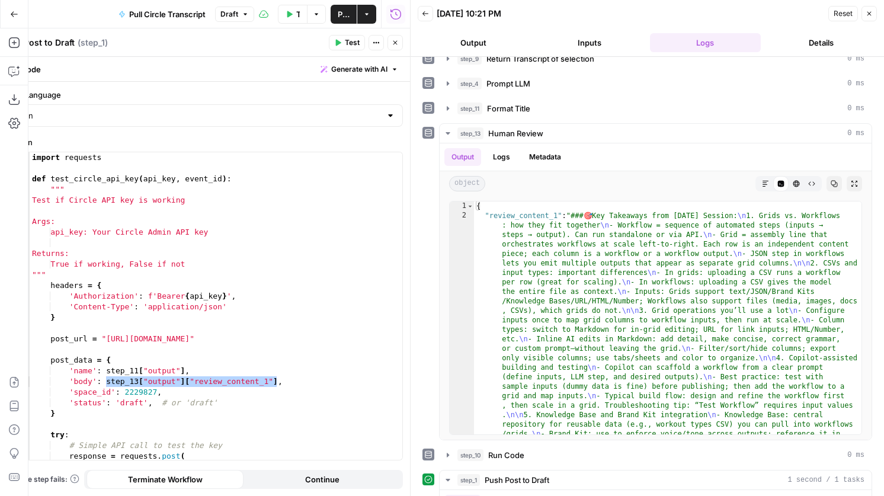
click at [395, 44] on icon "button" at bounding box center [395, 42] width 7 height 7
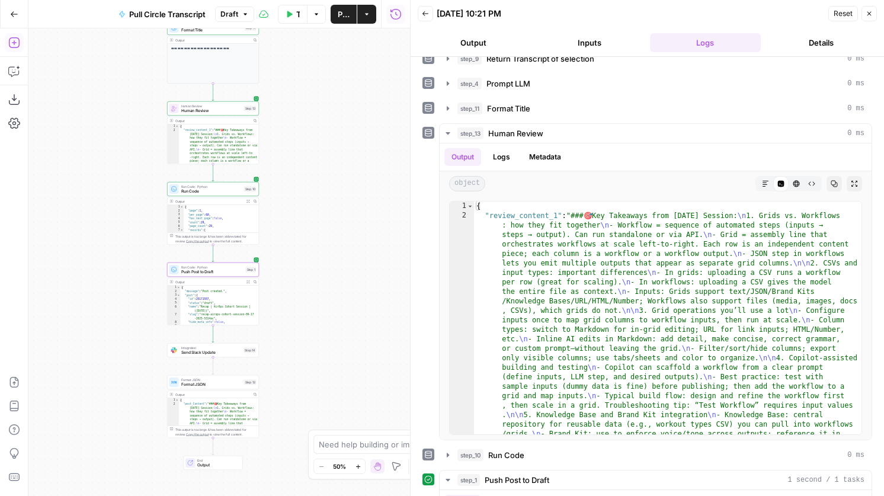
click at [18, 46] on icon "button" at bounding box center [14, 43] width 12 height 12
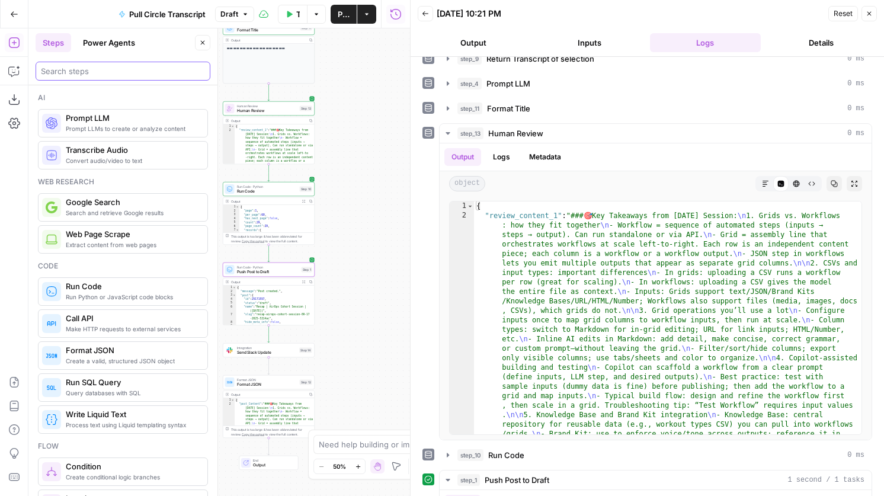
click at [142, 75] on input "search" at bounding box center [123, 71] width 164 height 12
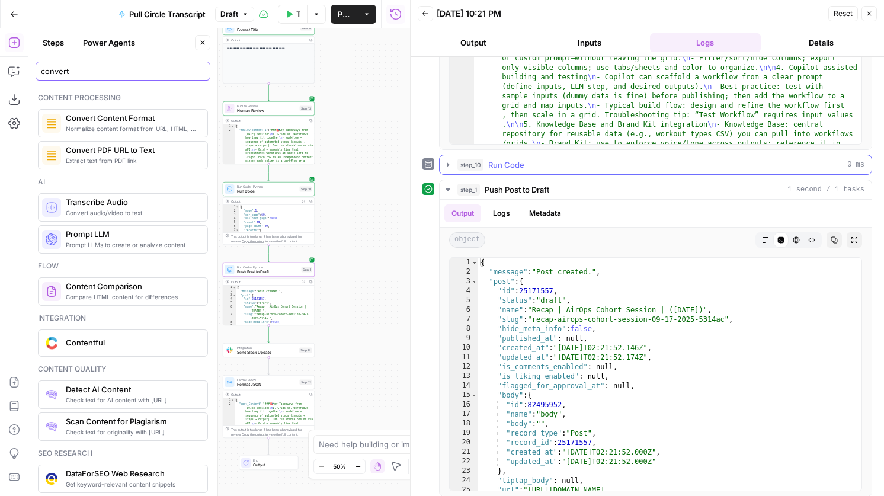
scroll to position [386, 0]
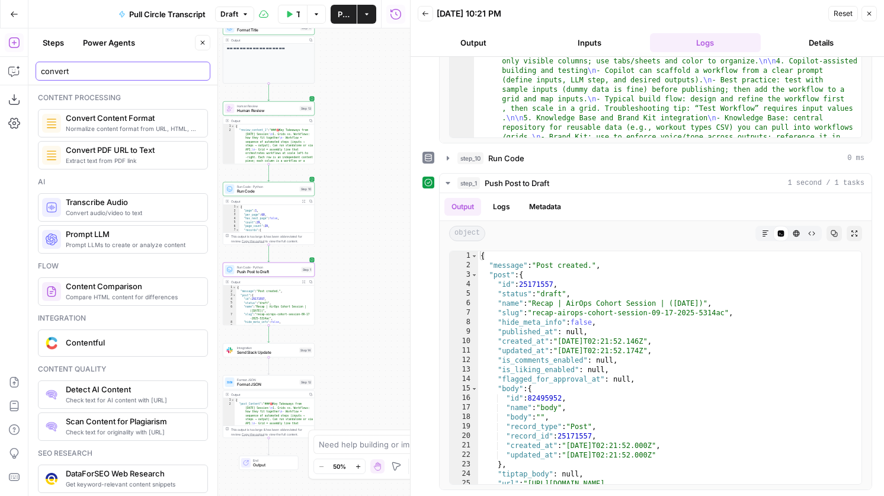
type input "convert"
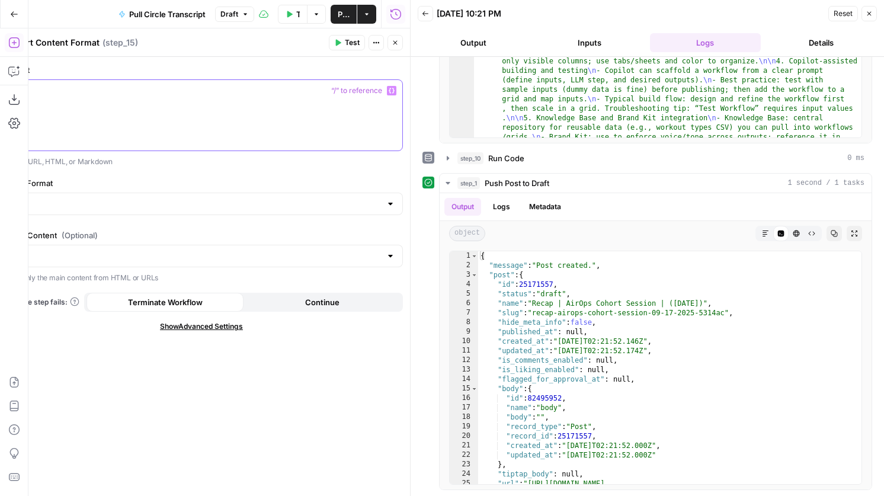
click at [266, 126] on div at bounding box center [202, 115] width 402 height 71
click at [393, 86] on button "Variables Menu" at bounding box center [391, 90] width 9 height 9
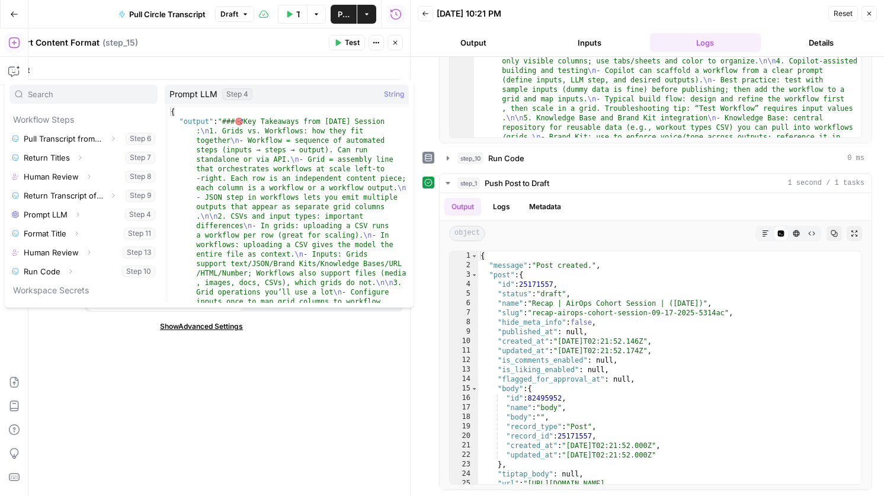
scroll to position [70, 0]
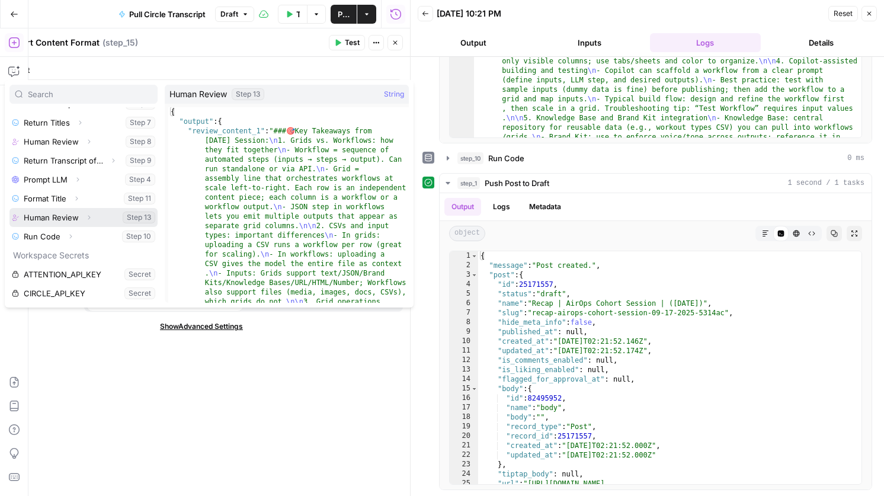
click at [91, 218] on icon "button" at bounding box center [88, 217] width 7 height 7
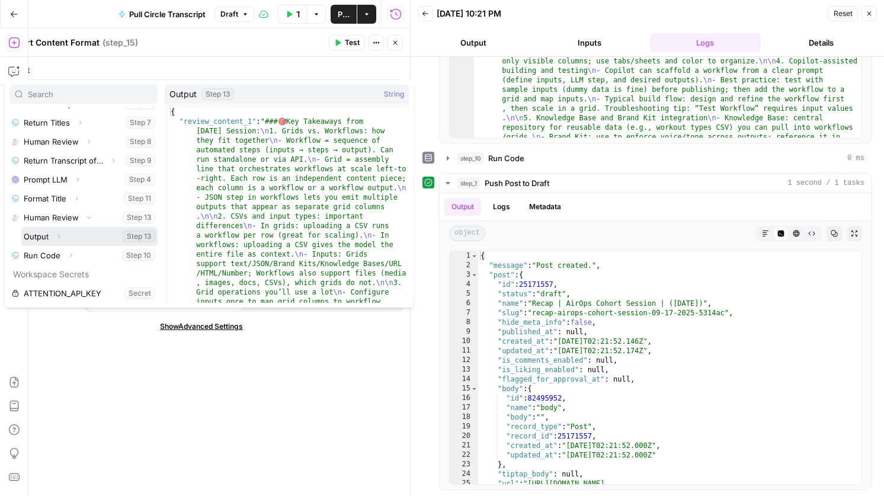
click at [60, 233] on icon "button" at bounding box center [58, 236] width 7 height 7
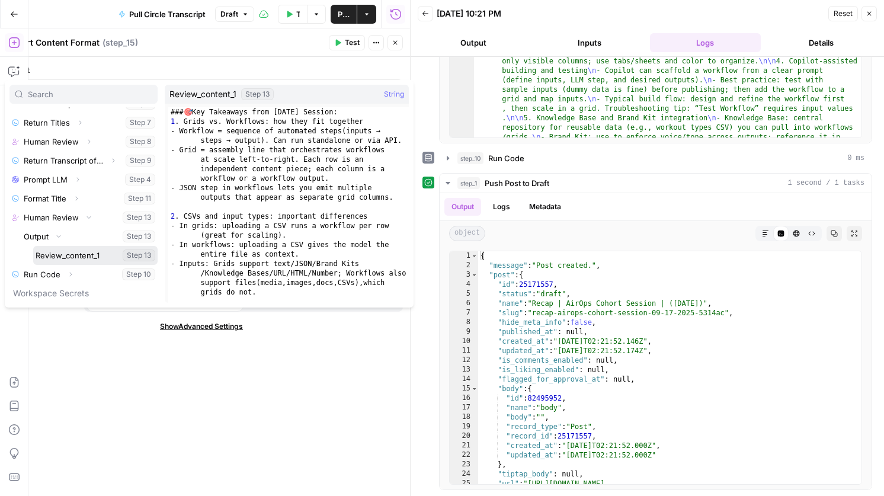
click at [62, 252] on button "Select variable Review_content_1" at bounding box center [95, 255] width 124 height 19
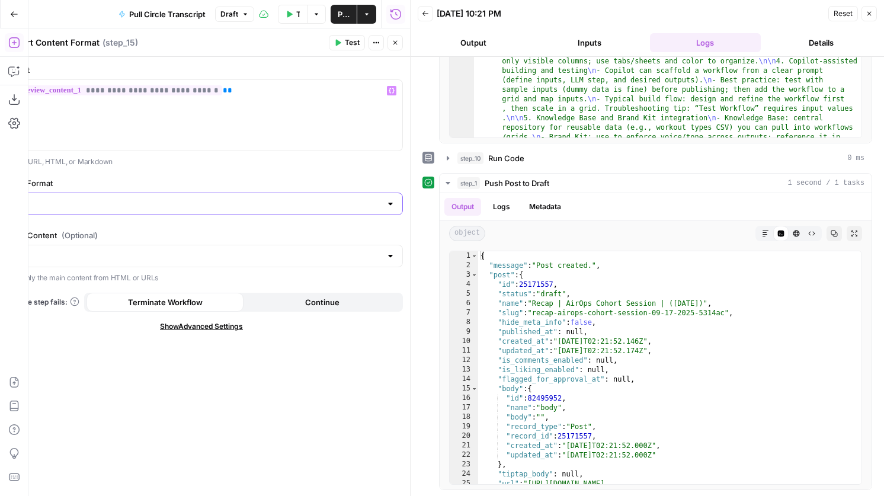
click at [95, 200] on input "Output Format" at bounding box center [194, 204] width 373 height 12
click at [81, 231] on span "HTML" at bounding box center [199, 234] width 378 height 12
type input "HTML"
click at [355, 43] on span "Test" at bounding box center [352, 42] width 15 height 11
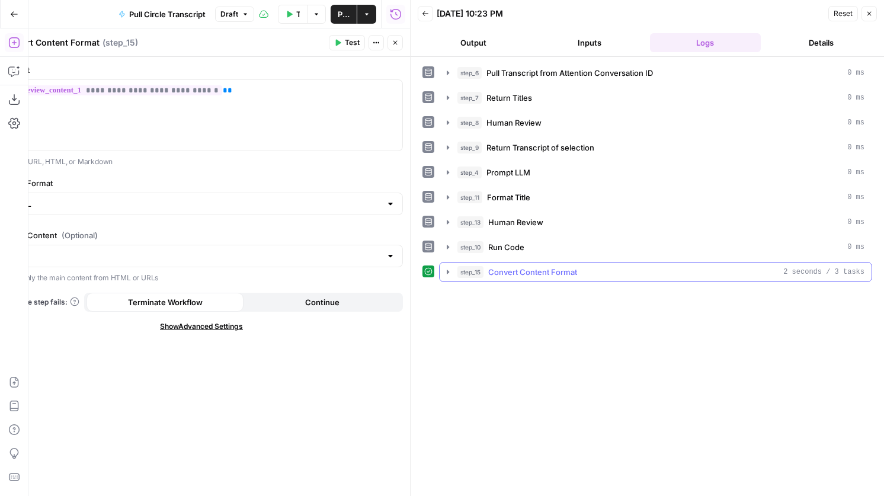
click at [664, 276] on div "step_15 Convert Content Format 2 seconds / 3 tasks" at bounding box center [661, 272] width 407 height 12
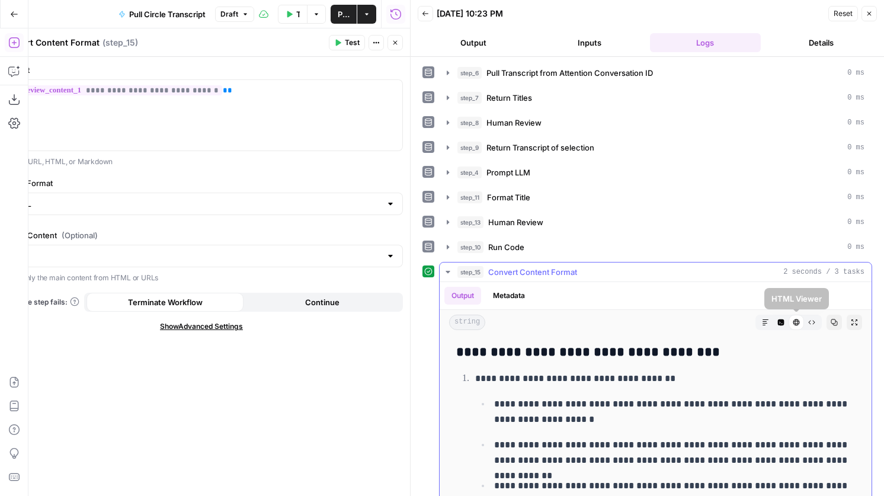
click at [777, 326] on button "Code Editor" at bounding box center [780, 322] width 15 height 15
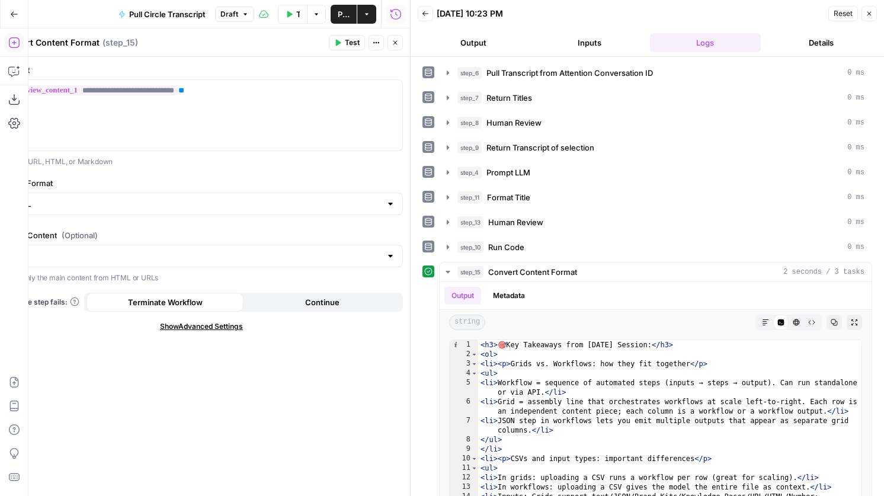
click at [392, 41] on icon "button" at bounding box center [395, 42] width 7 height 7
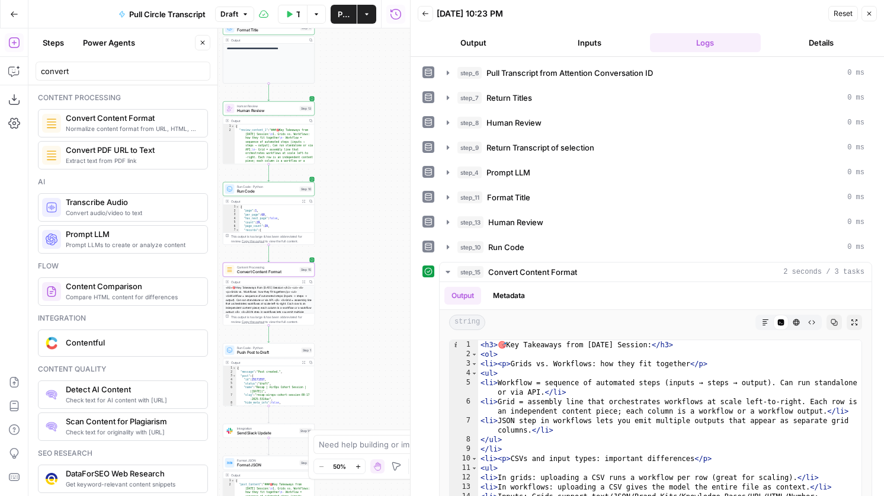
click at [277, 353] on span "Push Post to Draft" at bounding box center [268, 353] width 62 height 6
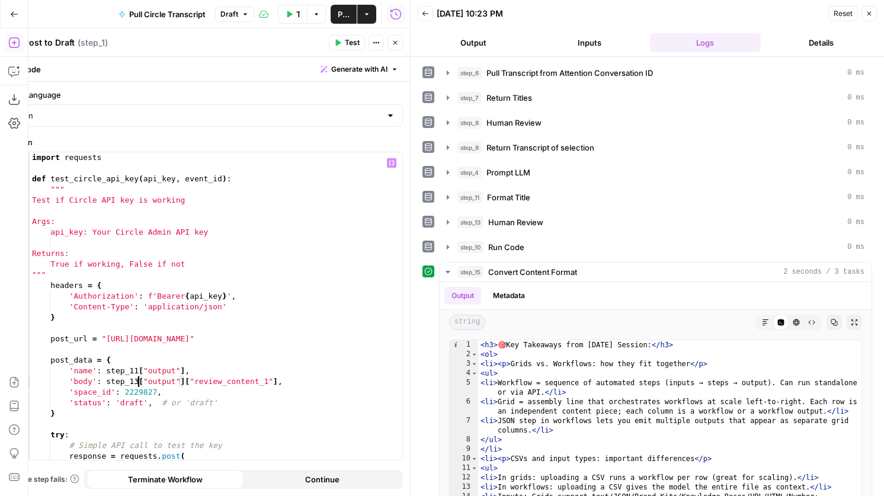
click at [140, 380] on div "import requests def test_circle_api_key ( api_key , event_id ) : """ Test if Ci…" at bounding box center [216, 316] width 373 height 329
drag, startPoint x: 279, startPoint y: 383, endPoint x: 185, endPoint y: 382, distance: 93.7
click at [185, 382] on div "import requests def test_circle_api_key ( api_key , event_id ) : """ Test if Ci…" at bounding box center [216, 316] width 373 height 329
type textarea "**********"
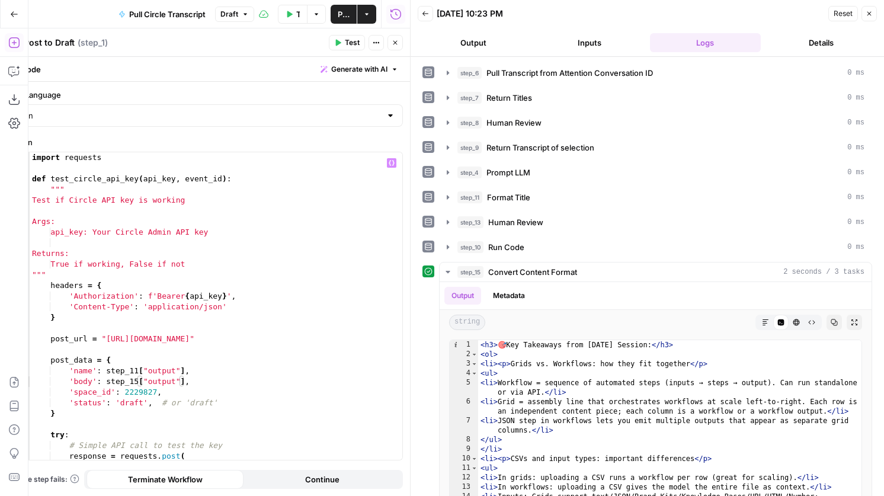
click at [353, 44] on span "Test" at bounding box center [352, 42] width 15 height 11
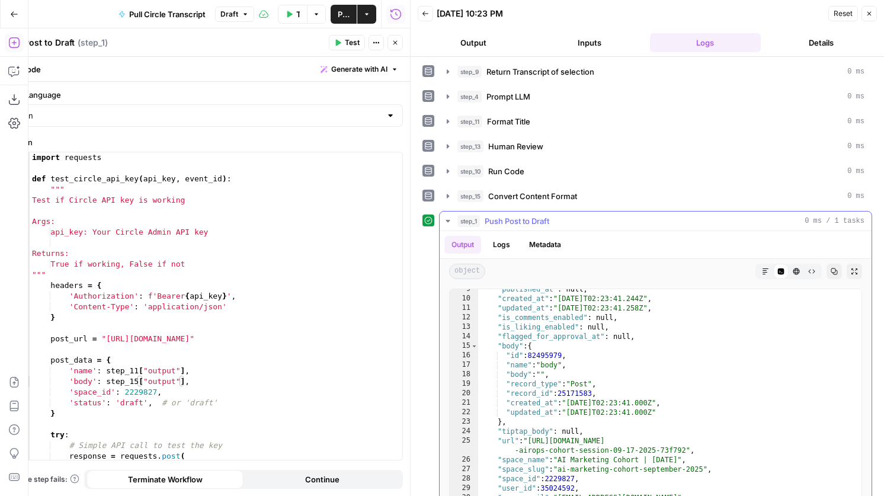
scroll to position [97, 0]
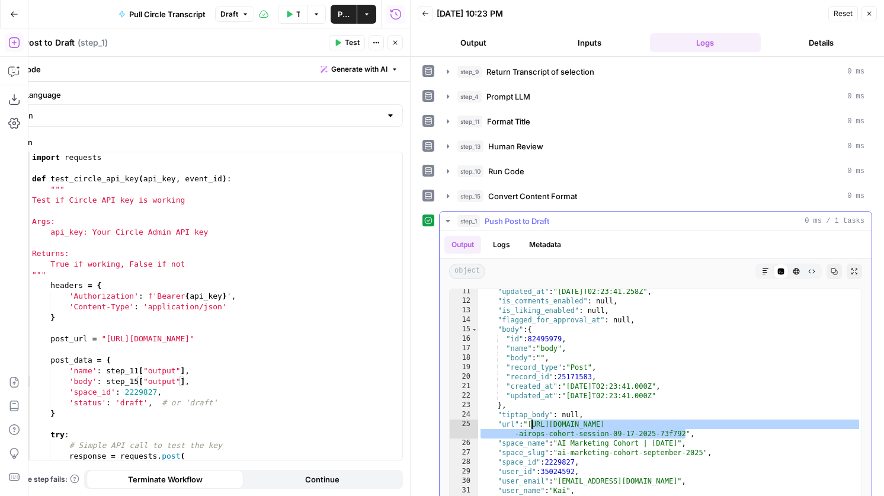
drag, startPoint x: 686, startPoint y: 435, endPoint x: 533, endPoint y: 421, distance: 153.6
click at [533, 421] on div ""updated_at" : "2025-09-19T02:23:41.258Z" , "is_comments_enabled" : null , "is_…" at bounding box center [669, 413] width 383 height 252
click at [543, 359] on div ""updated_at" : "2025-09-19T02:23:41.258Z" , "is_comments_enabled" : null , "is_…" at bounding box center [669, 413] width 383 height 252
type textarea "**********"
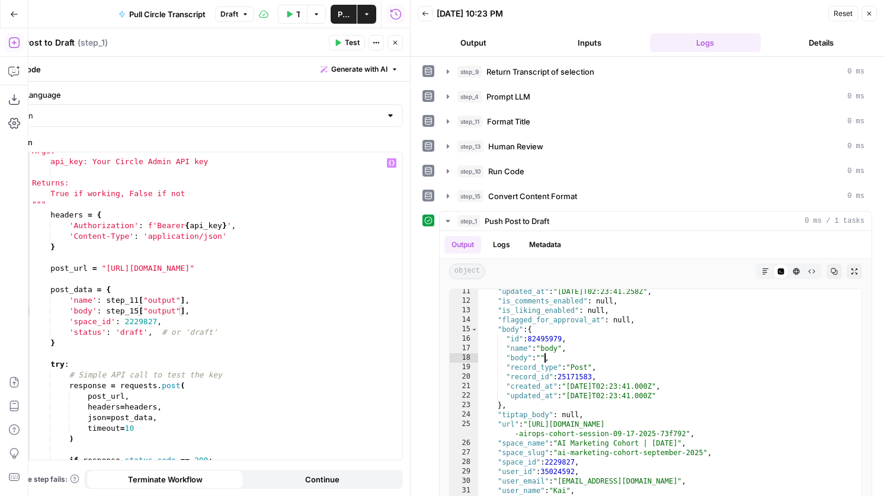
scroll to position [71, 0]
drag, startPoint x: 201, startPoint y: 309, endPoint x: 71, endPoint y: 312, distance: 130.4
click at [71, 312] on div "Args: api_key: Your Circle Admin API key Returns: True if working, False if not…" at bounding box center [216, 310] width 373 height 329
paste textarea
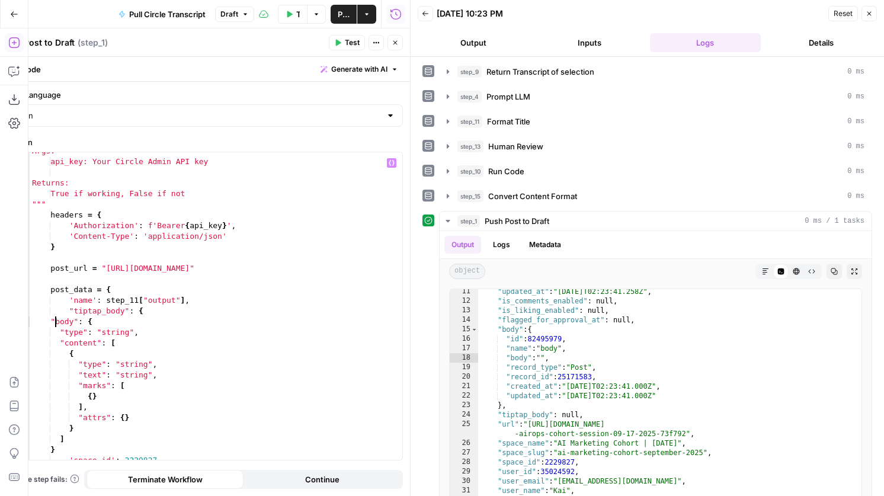
click at [54, 325] on div "Args: api_key: Your Circle Admin API key Returns: True if working, False if not…" at bounding box center [216, 310] width 373 height 329
click at [51, 323] on div "Args: api_key: Your Circle Admin API key Returns: True if working, False if not…" at bounding box center [216, 310] width 373 height 329
click at [59, 334] on div "Args: api_key: Your Circle Admin API key Returns: True if working, False if not…" at bounding box center [216, 310] width 373 height 329
click at [61, 343] on div "Args: api_key: Your Circle Admin API key Returns: True if working, False if not…" at bounding box center [216, 310] width 373 height 329
click at [71, 355] on div "Args: api_key: Your Circle Admin API key Returns: True if working, False if not…" at bounding box center [216, 310] width 373 height 329
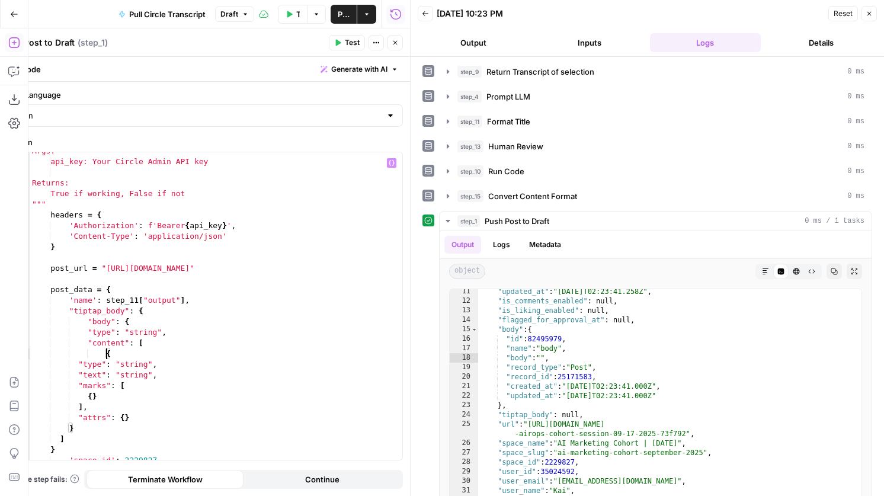
click at [79, 366] on div "Args: api_key: Your Circle Admin API key Returns: True if working, False if not…" at bounding box center [216, 310] width 373 height 329
click at [81, 377] on div "Args: api_key: Your Circle Admin API key Returns: True if working, False if not…" at bounding box center [216, 310] width 373 height 329
click at [80, 376] on div "Args: api_key: Your Circle Admin API key Returns: True if working, False if not…" at bounding box center [216, 310] width 373 height 329
click at [78, 386] on div "Args: api_key: Your Circle Admin API key Returns: True if working, False if not…" at bounding box center [216, 310] width 373 height 329
click at [88, 399] on div "Args: api_key: Your Circle Admin API key Returns: True if working, False if not…" at bounding box center [216, 310] width 373 height 329
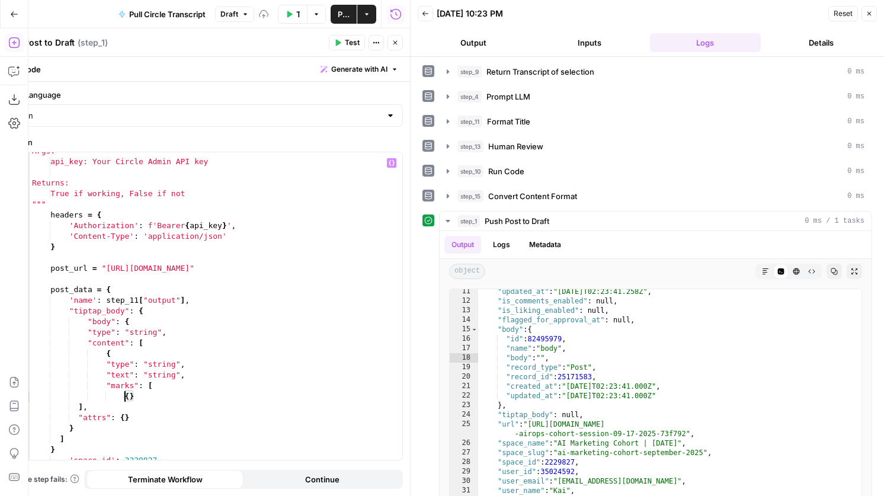
click at [79, 409] on div "Args: api_key: Your Circle Admin API key Returns: True if working, False if not…" at bounding box center [216, 310] width 373 height 329
click at [79, 417] on div "Args: api_key: Your Circle Admin API key Returns: True if working, False if not…" at bounding box center [216, 310] width 373 height 329
click at [69, 431] on div "Args: api_key: Your Circle Admin API key Returns: True if working, False if not…" at bounding box center [216, 310] width 373 height 329
click at [60, 441] on div "Args: api_key: Your Circle Admin API key Returns: True if working, False if not…" at bounding box center [216, 310] width 373 height 329
click at [51, 451] on div "Args: api_key: Your Circle Admin API key Returns: True if working, False if not…" at bounding box center [216, 310] width 373 height 329
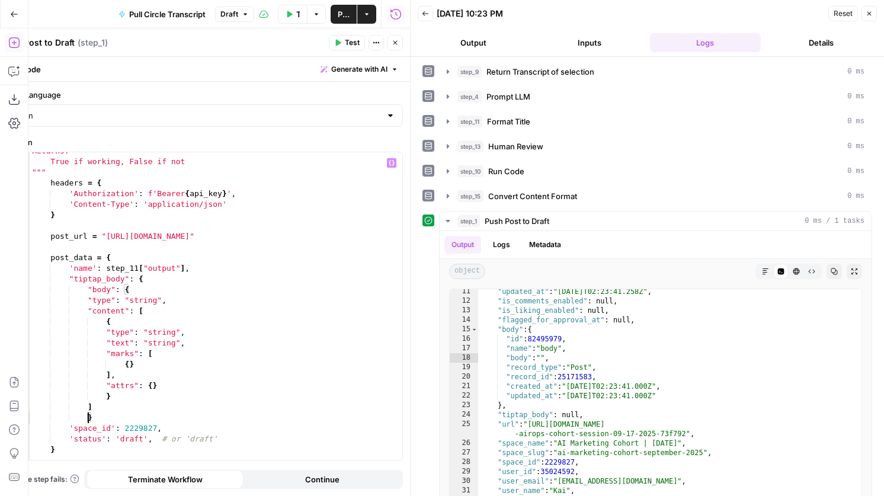
scroll to position [103, 0]
click at [108, 333] on div "Returns: True if working, False if not """ headers = { 'Authorization' : f'Bear…" at bounding box center [216, 310] width 373 height 329
click at [108, 342] on div "Returns: True if working, False if not """ headers = { 'Authorization' : f'Bear…" at bounding box center [216, 310] width 373 height 329
click at [107, 354] on div "Returns: True if working, False if not """ headers = { 'Authorization' : f'Bear…" at bounding box center [216, 310] width 373 height 329
click at [107, 376] on div "Returns: True if working, False if not """ headers = { 'Authorization' : f'Bear…" at bounding box center [216, 310] width 373 height 329
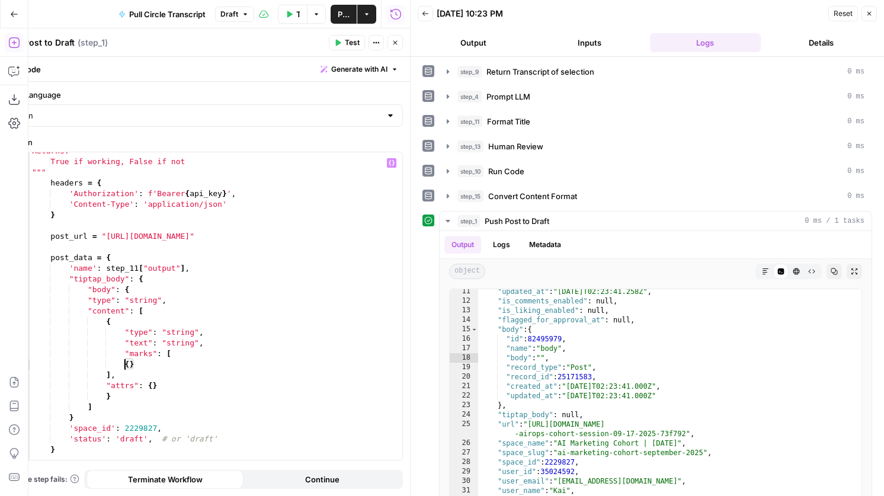
click at [126, 365] on div "Returns: True if working, False if not """ headers = { 'Authorization' : f'Bear…" at bounding box center [216, 310] width 373 height 329
click at [106, 374] on div "Returns: True if working, False if not """ headers = { 'Authorization' : f'Bear…" at bounding box center [216, 310] width 373 height 329
click at [107, 388] on div "Returns: True if working, False if not """ headers = { 'Authorization' : f'Bear…" at bounding box center [216, 310] width 373 height 329
click at [95, 408] on div "Returns: True if working, False if not """ headers = { 'Authorization' : f'Bear…" at bounding box center [216, 310] width 373 height 329
click at [75, 420] on div "Returns: True if working, False if not """ headers = { 'Authorization' : f'Bear…" at bounding box center [216, 310] width 373 height 329
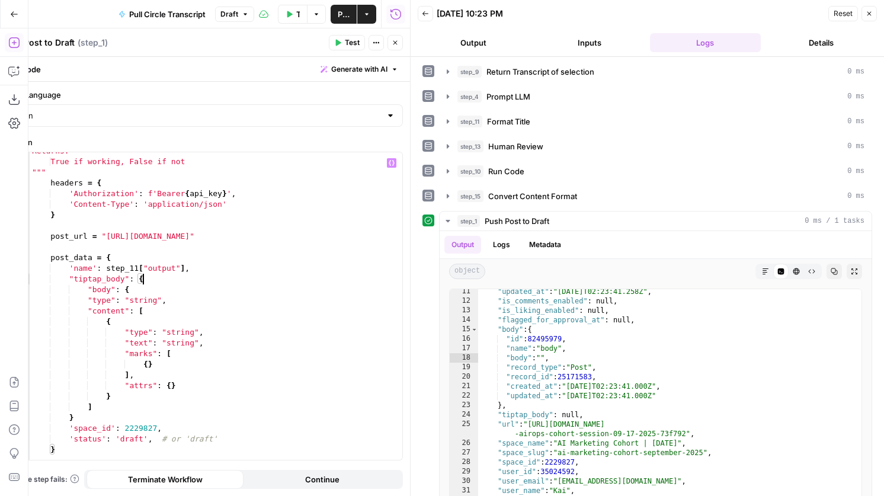
click at [144, 282] on div "Returns: True if working, False if not """ headers = { 'Authorization' : f'Bear…" at bounding box center [216, 310] width 373 height 329
click at [80, 421] on div "Returns: True if working, False if not """ headers = { 'Authorization' : f'Bear…" at bounding box center [216, 310] width 373 height 329
click at [103, 410] on div "Returns: True if working, False if not """ headers = { 'Authorization' : f'Bear…" at bounding box center [216, 310] width 373 height 329
click at [89, 411] on div "Returns: True if working, False if not """ headers = { 'Authorization' : f'Bear…" at bounding box center [216, 310] width 373 height 329
click at [82, 419] on div "Returns: True if working, False if not """ headers = { 'Authorization' : f'Bear…" at bounding box center [216, 310] width 373 height 329
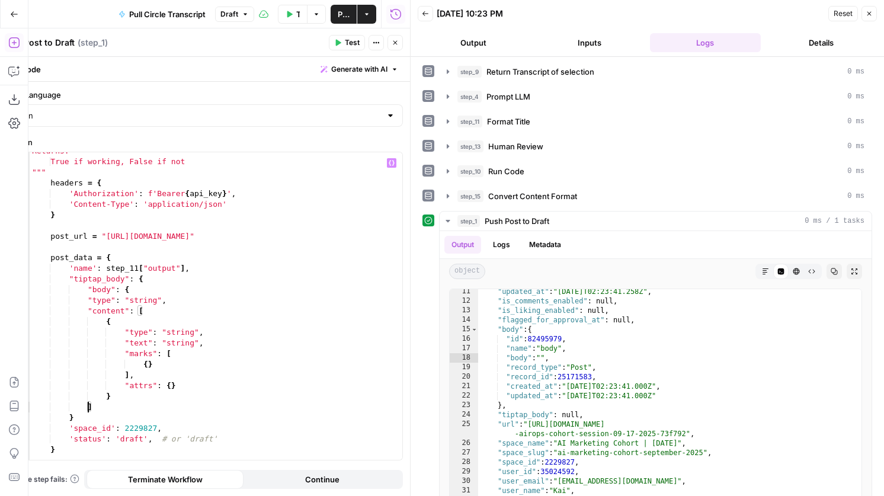
type textarea "*"
click at [70, 417] on div "Returns: True if working, False if not """ headers = { 'Authorization' : f'Bear…" at bounding box center [216, 310] width 373 height 329
click at [89, 408] on div "Returns: True if working, False if not """ headers = { 'Authorization' : f'Bear…" at bounding box center [216, 310] width 373 height 329
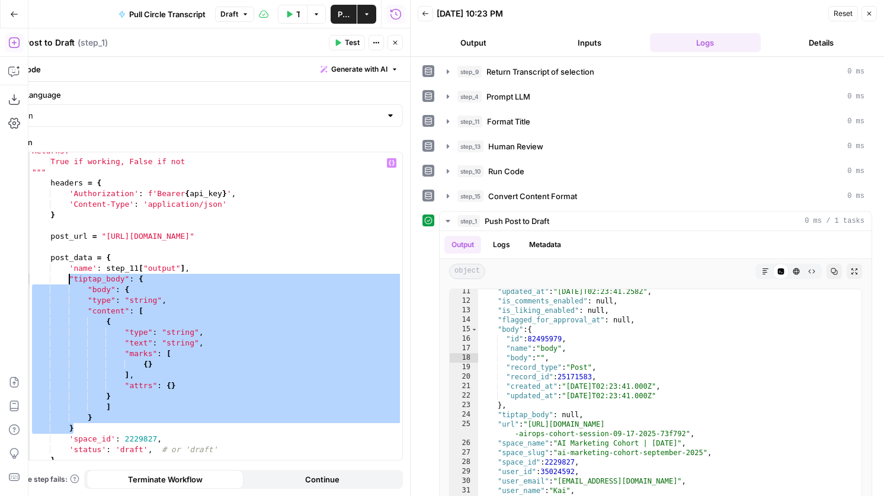
drag, startPoint x: 83, startPoint y: 429, endPoint x: 70, endPoint y: 275, distance: 154.7
click at [70, 275] on div "Returns: True if working, False if not """ headers = { 'Authorization' : f'Bear…" at bounding box center [216, 310] width 373 height 329
paste textarea
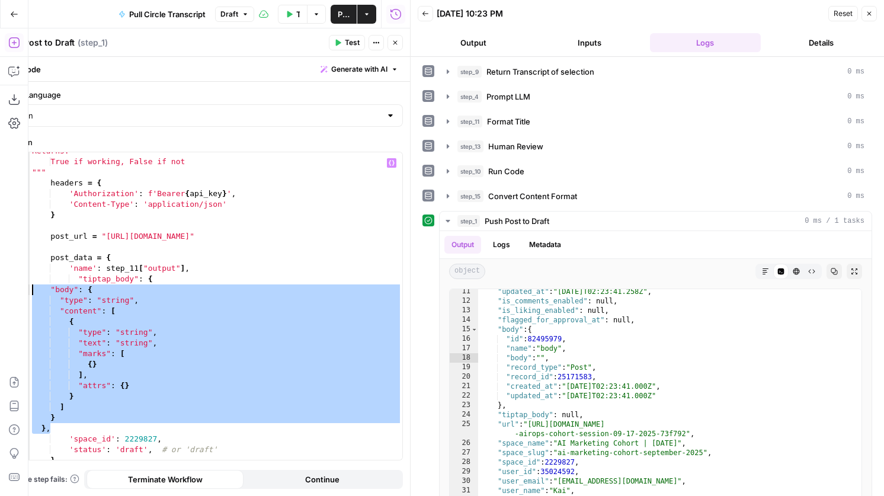
drag, startPoint x: 53, startPoint y: 427, endPoint x: 20, endPoint y: 289, distance: 141.3
click at [20, 289] on body "K Kai Test Space New Home Browse Insights Opportunities Your Data Recent Grids …" at bounding box center [442, 248] width 884 height 496
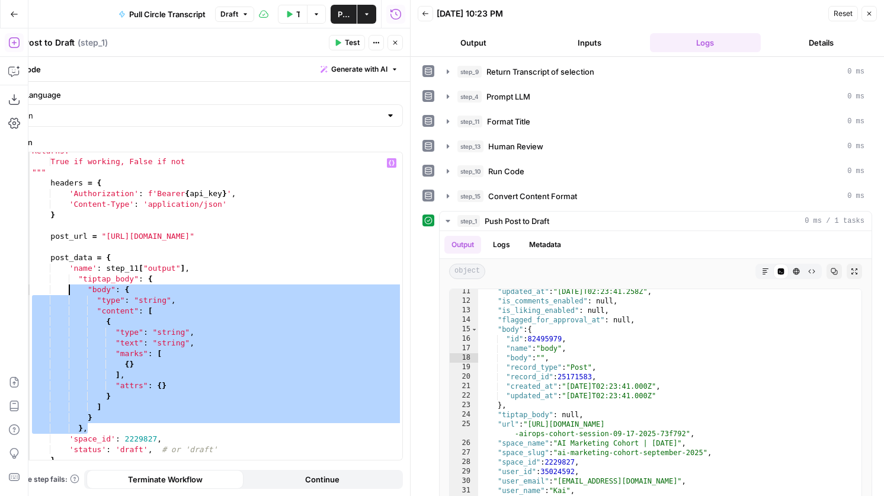
click at [181, 357] on div "Returns: True if working, False if not """ headers = { 'Authorization' : f'Bear…" at bounding box center [216, 310] width 373 height 329
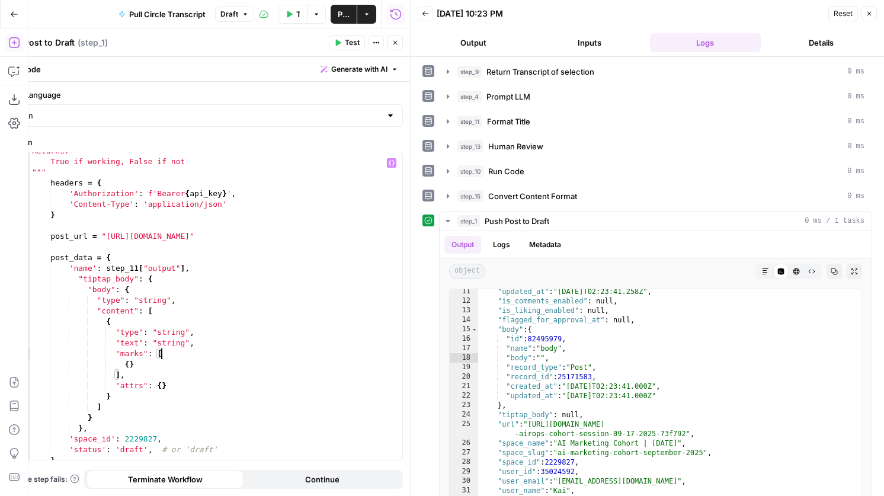
click at [78, 432] on div "Returns: True if working, False if not """ headers = { 'Authorization' : f'Bear…" at bounding box center [216, 310] width 373 height 329
click at [79, 282] on div "Returns: True if working, False if not """ headers = { 'Authorization' : f'Bear…" at bounding box center [216, 310] width 373 height 329
click at [86, 289] on div "Returns: True if working, False if not """ headers = { 'Authorization' : f'Bear…" at bounding box center [216, 310] width 373 height 329
click at [86, 433] on div "Returns: True if working, False if not """ headers = { 'Authorization' : f'Bear…" at bounding box center [216, 310] width 373 height 329
click at [184, 333] on div "Returns: True if working, False if not """ headers = { 'Authorization' : f'Bear…" at bounding box center [216, 310] width 373 height 329
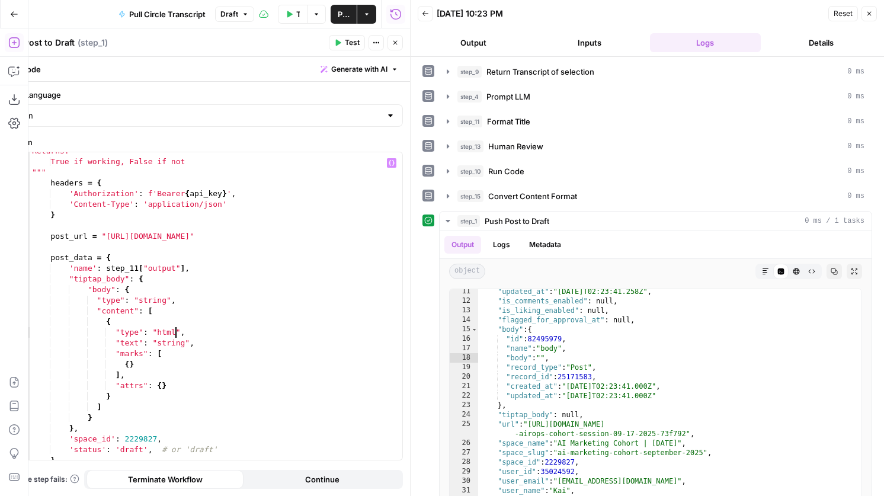
scroll to position [0, 11]
drag, startPoint x: 190, startPoint y: 344, endPoint x: 152, endPoint y: 343, distance: 38.5
click at [152, 343] on div "Returns: True if working, False if not """ headers = { 'Authorization' : f'Bear…" at bounding box center [216, 310] width 373 height 329
click at [352, 46] on span "Test" at bounding box center [352, 42] width 15 height 11
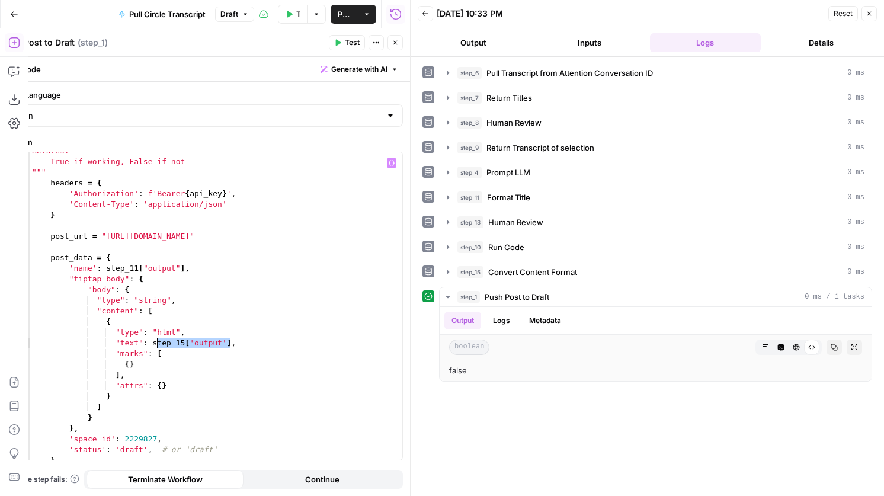
drag, startPoint x: 231, startPoint y: 342, endPoint x: 154, endPoint y: 341, distance: 77.7
click at [154, 341] on div "Returns: True if working, False if not """ headers = { 'Authorization' : f'Bear…" at bounding box center [216, 310] width 373 height 329
click at [174, 331] on div "Returns: True if working, False if not """ headers = { 'Authorization' : f'Bear…" at bounding box center [216, 310] width 373 height 329
click at [236, 325] on div "Returns: True if working, False if not """ headers = { 'Authorization' : f'Bear…" at bounding box center [216, 310] width 373 height 329
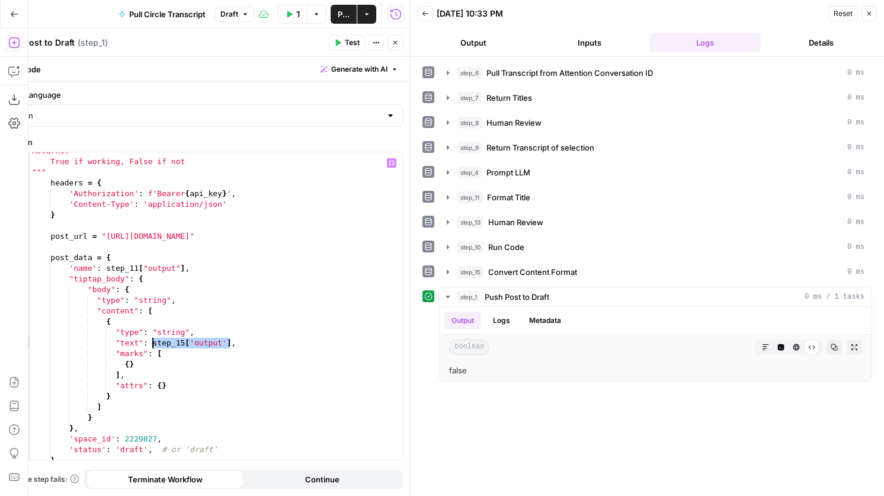
drag, startPoint x: 232, startPoint y: 343, endPoint x: 153, endPoint y: 343, distance: 78.8
click at [153, 343] on div "Returns: True if working, False if not """ headers = { 'Authorization' : f'Bear…" at bounding box center [216, 310] width 373 height 329
click at [353, 42] on span "Test" at bounding box center [352, 42] width 15 height 11
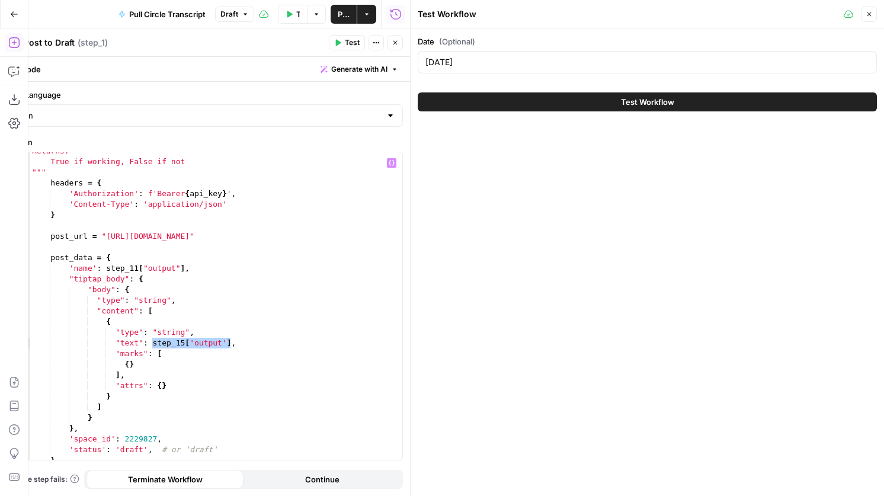
click at [230, 354] on div "Returns: True if working, False if not """ headers = { 'Authorization' : f'Bear…" at bounding box center [216, 310] width 373 height 329
drag, startPoint x: 230, startPoint y: 346, endPoint x: 154, endPoint y: 341, distance: 76.6
click at [154, 341] on div "Returns: True if working, False if not """ headers = { 'Authorization' : f'Bear…" at bounding box center [216, 310] width 373 height 329
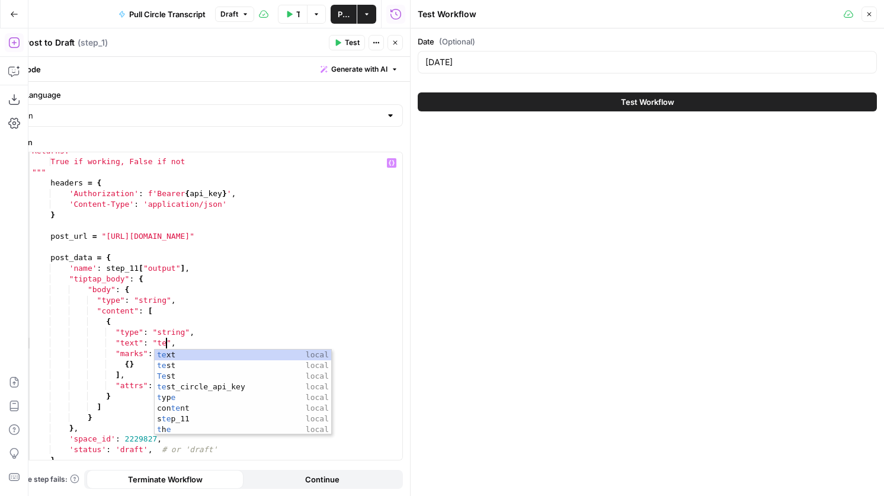
scroll to position [0, 11]
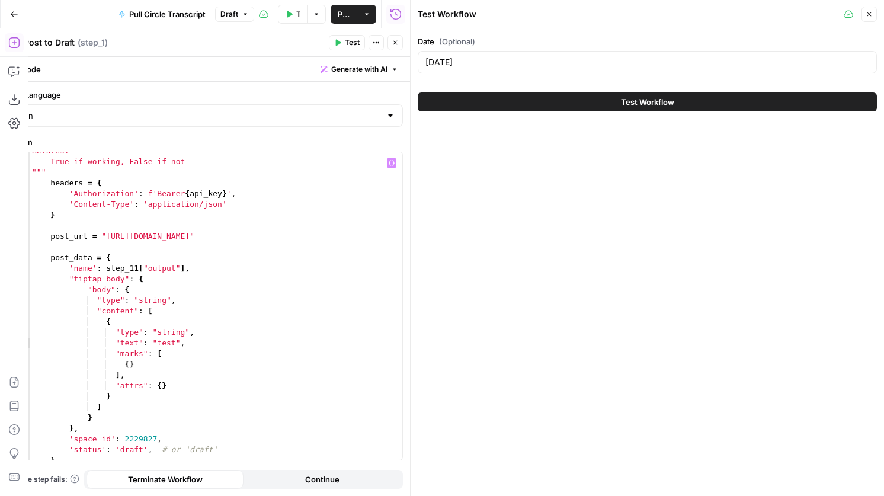
click at [355, 42] on span "Test" at bounding box center [352, 42] width 15 height 11
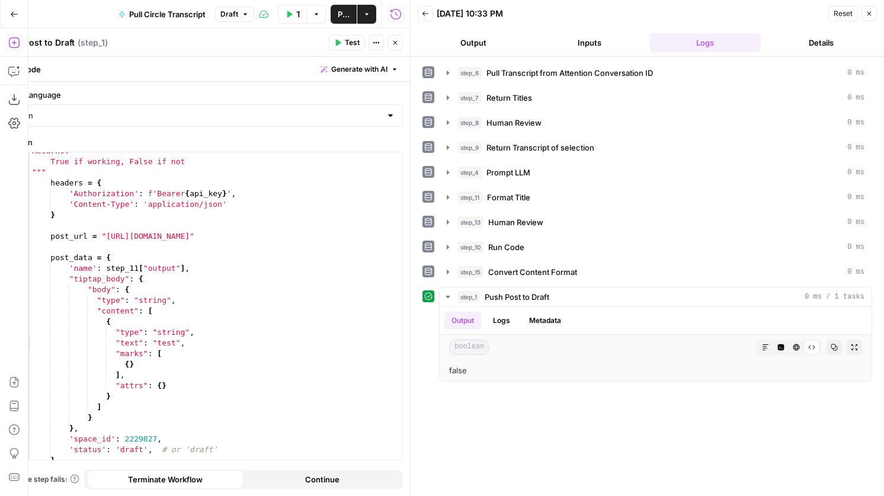
click at [349, 41] on span "Test" at bounding box center [352, 42] width 15 height 11
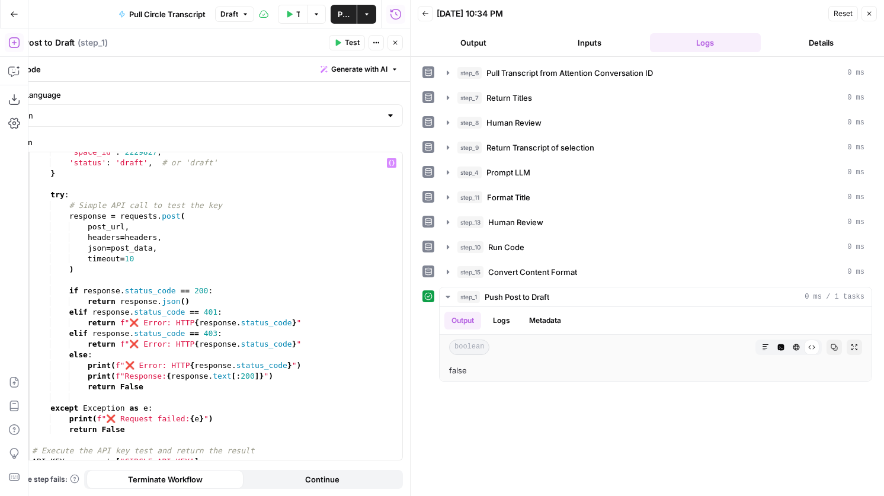
scroll to position [0, 7]
click at [116, 429] on div "'space_id' : 2229827 , 'status' : 'draft' , # or 'draft' } try : # Simple API c…" at bounding box center [216, 311] width 373 height 329
drag, startPoint x: 135, startPoint y: 431, endPoint x: 101, endPoint y: 431, distance: 33.8
click at [101, 431] on div "'space_id' : 2229827 , 'status' : 'draft' , # or 'draft' } try : # Simple API c…" at bounding box center [216, 311] width 373 height 329
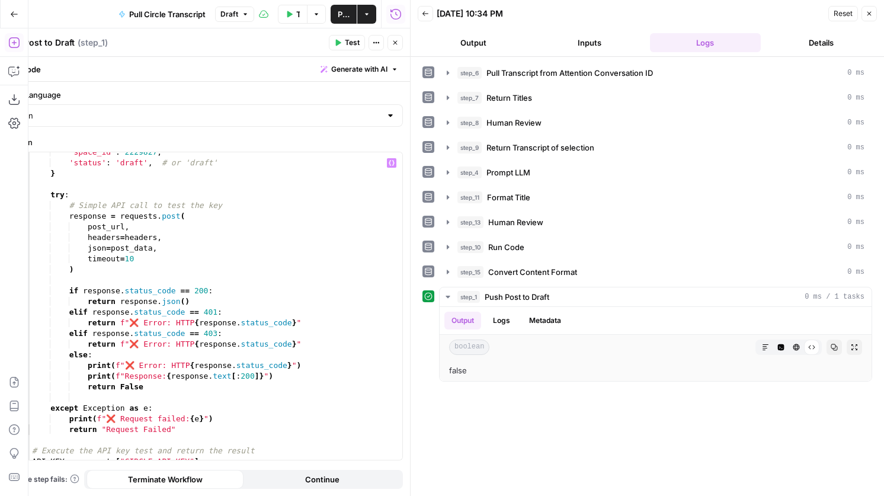
click at [346, 47] on span "Test" at bounding box center [352, 42] width 15 height 11
drag, startPoint x: 153, startPoint y: 387, endPoint x: 132, endPoint y: 389, distance: 20.8
click at [132, 389] on div "'space_id' : 2229827 , 'status' : 'draft' , # or 'draft' } try : # Simple API c…" at bounding box center [216, 311] width 373 height 329
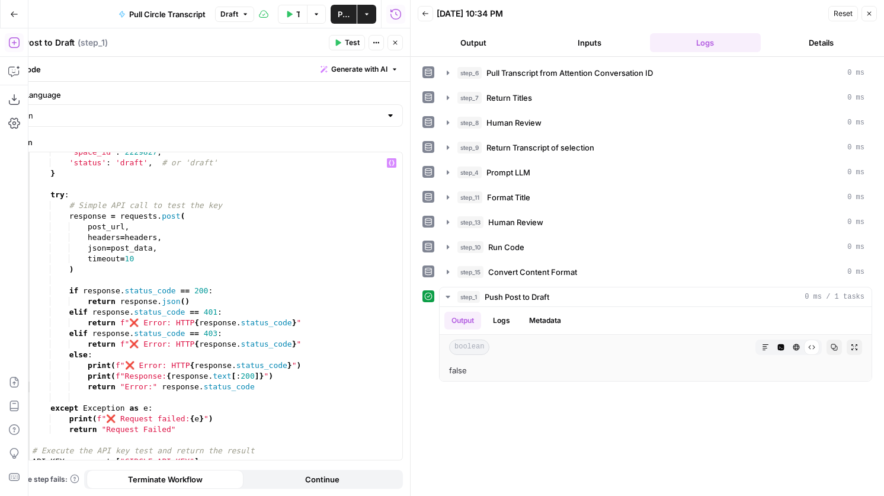
click at [346, 44] on span "Test" at bounding box center [352, 42] width 15 height 11
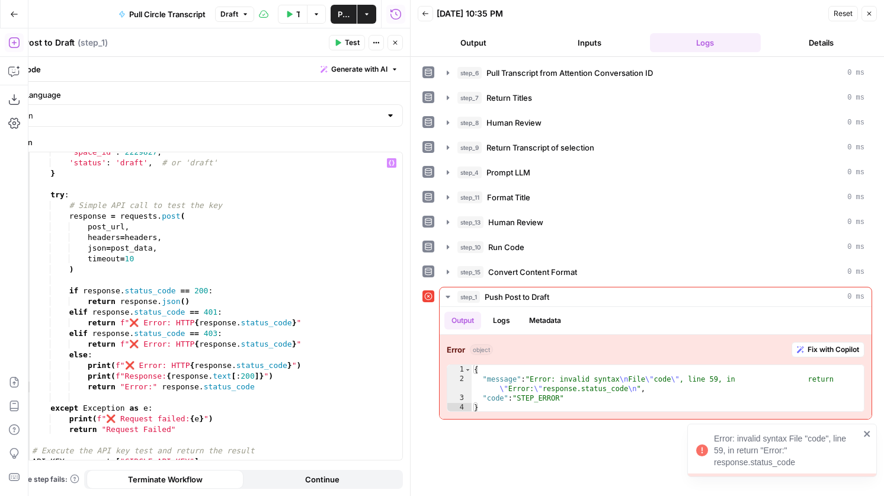
click at [163, 388] on div "'space_id' : 2229827 , 'status' : 'draft' , # or 'draft' } try : # Simple API c…" at bounding box center [216, 311] width 373 height 329
click at [350, 40] on span "Test" at bounding box center [352, 42] width 15 height 11
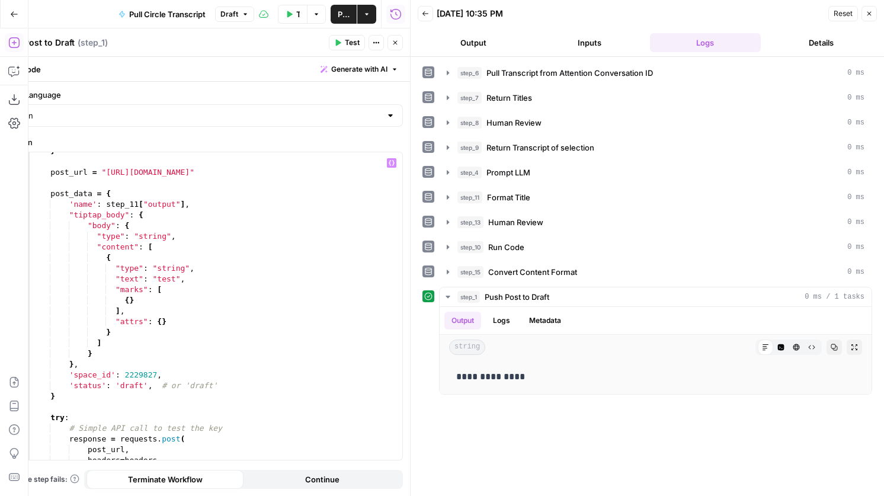
scroll to position [164, 0]
click at [123, 346] on div "} post_url = "https://learning.airops.com/api/admin/v2/posts" post_data = { 'na…" at bounding box center [216, 312] width 373 height 329
click at [111, 351] on div "} post_url = "https://learning.airops.com/api/admin/v2/posts" post_data = { 'na…" at bounding box center [216, 312] width 373 height 329
click at [103, 362] on div "} post_url = "https://learning.airops.com/api/admin/v2/posts" post_data = { 'na…" at bounding box center [216, 312] width 373 height 329
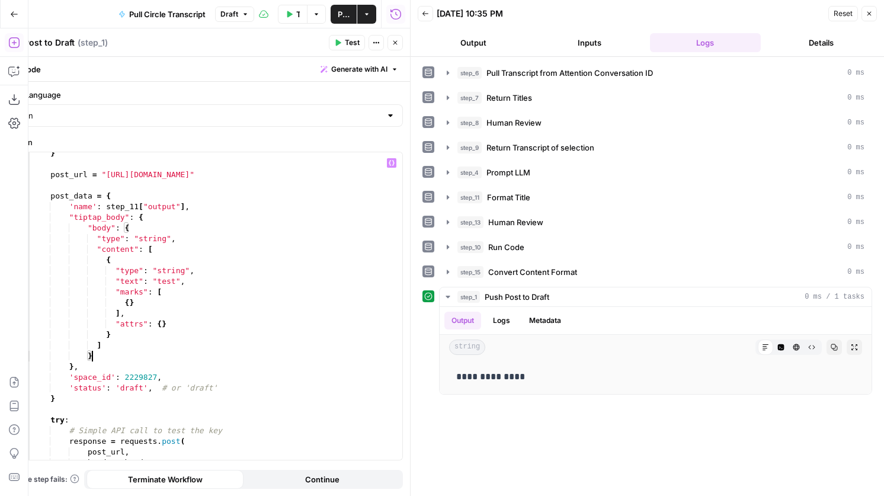
scroll to position [0, 3]
click at [70, 370] on div "} post_url = "https://learning.airops.com/api/admin/v2/posts" post_data = { 'na…" at bounding box center [216, 312] width 373 height 329
click at [168, 239] on div "} post_url = "https://learning.airops.com/api/admin/v2/posts" post_data = { 'na…" at bounding box center [216, 312] width 373 height 329
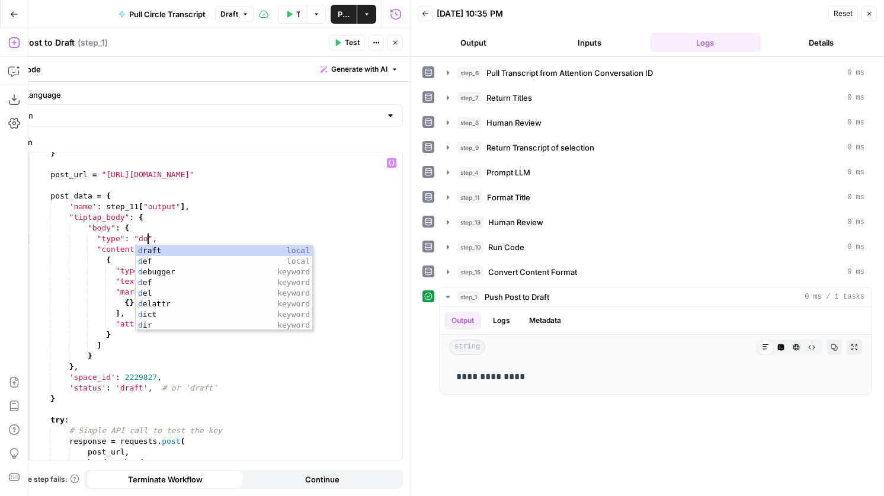
scroll to position [0, 9]
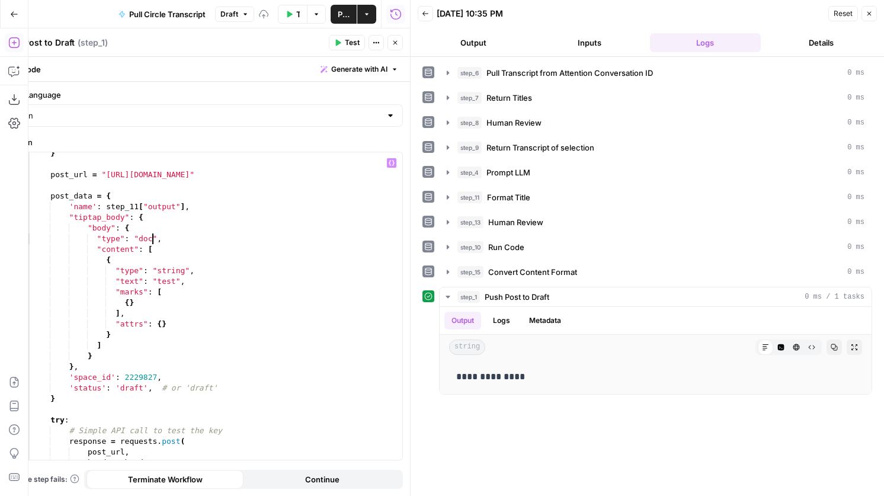
click at [185, 273] on div "} post_url = "https://learning.airops.com/api/admin/v2/posts" post_data = { 'na…" at bounding box center [216, 312] width 373 height 329
type textarea "**********"
click at [358, 39] on span "Test" at bounding box center [352, 42] width 15 height 11
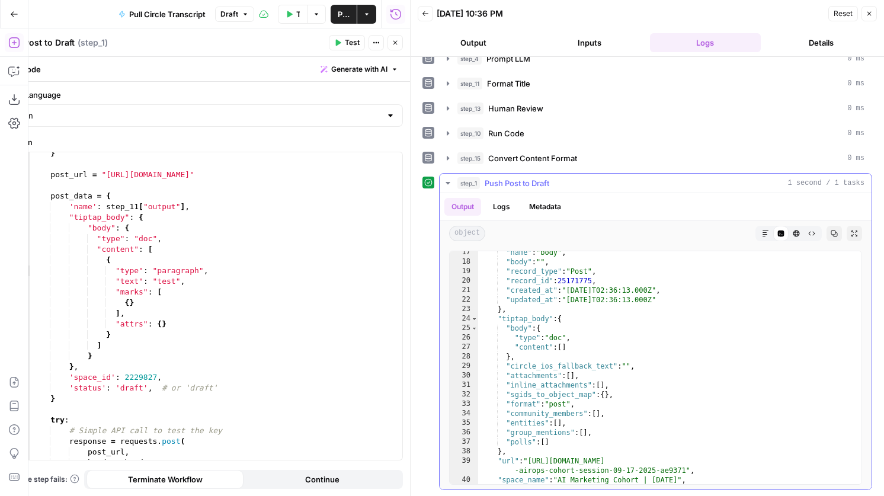
scroll to position [209, 0]
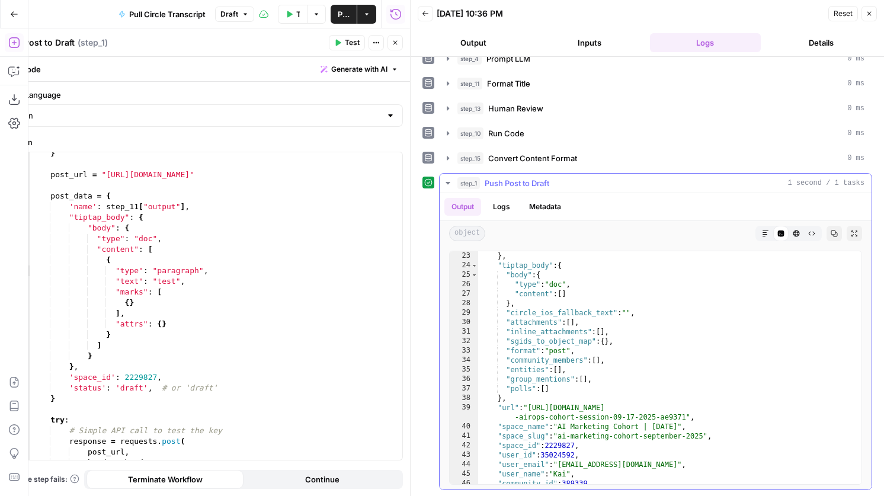
type textarea "**********"
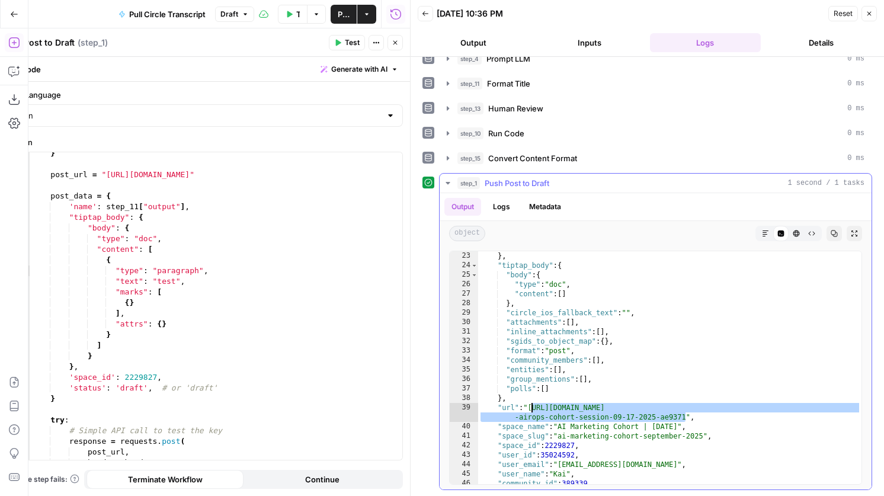
drag, startPoint x: 685, startPoint y: 418, endPoint x: 532, endPoint y: 408, distance: 153.2
click at [532, 408] on div "} , "tiptap_body" : { "body" : { "type" : "doc" , "content" : [ ] } , "circle_i…" at bounding box center [669, 377] width 383 height 252
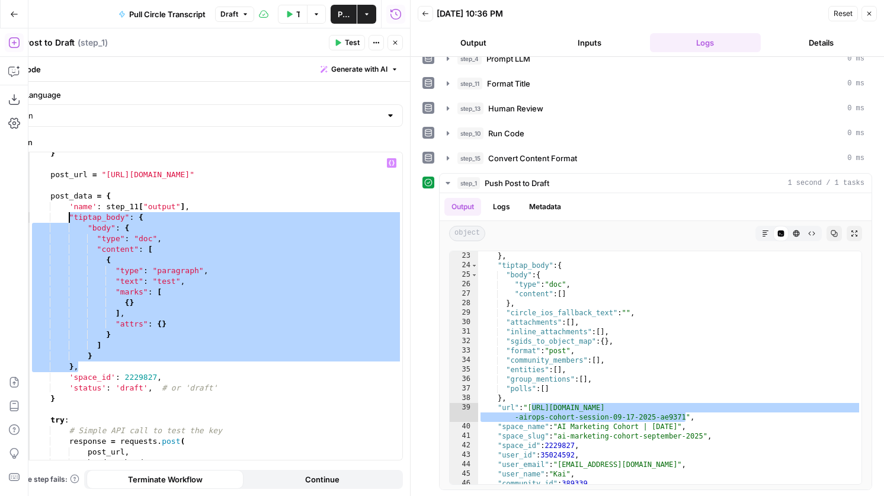
drag, startPoint x: 86, startPoint y: 367, endPoint x: 71, endPoint y: 218, distance: 150.2
click at [71, 218] on div "} post_url = "https://learning.airops.com/api/admin/v2/posts" post_data = { 'na…" at bounding box center [216, 312] width 373 height 329
paste textarea
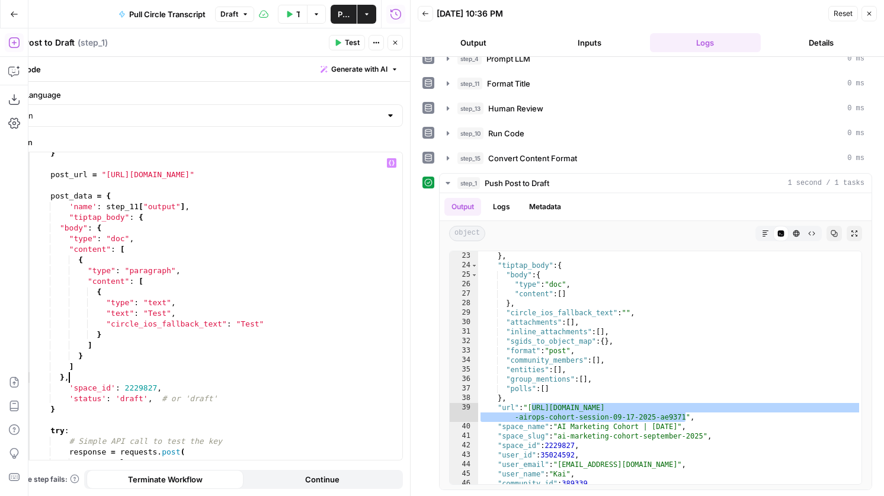
scroll to position [0, 2]
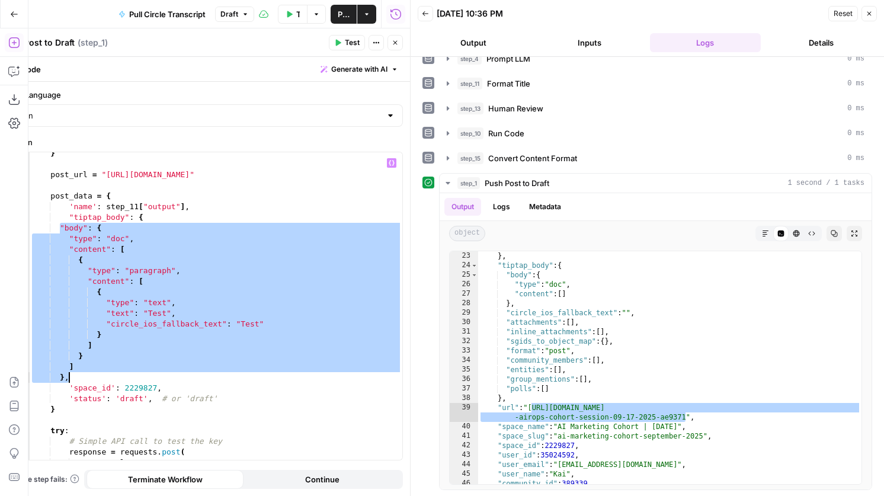
drag, startPoint x: 61, startPoint y: 230, endPoint x: 99, endPoint y: 375, distance: 150.1
click at [99, 375] on div "} post_url = "https://learning.airops.com/api/admin/v2/posts" post_data = { 'na…" at bounding box center [216, 312] width 373 height 329
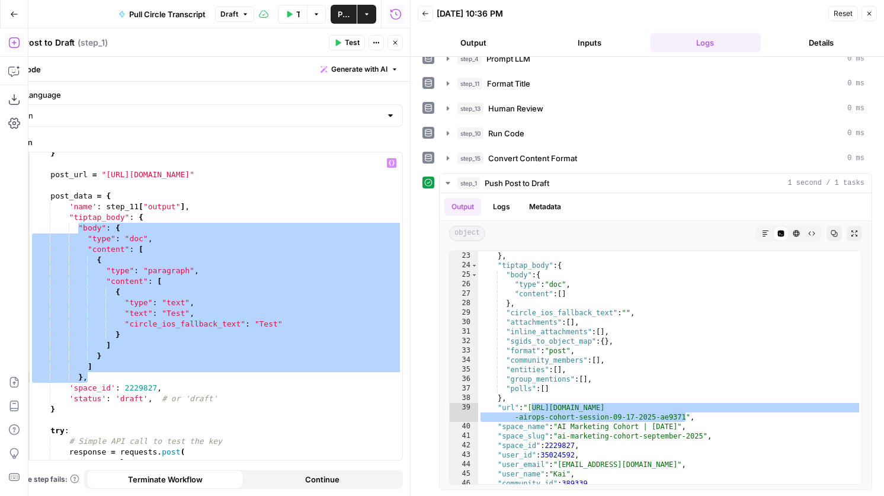
click at [77, 380] on div "} post_url = "https://learning.airops.com/api/admin/v2/posts" post_data = { 'na…" at bounding box center [216, 312] width 373 height 329
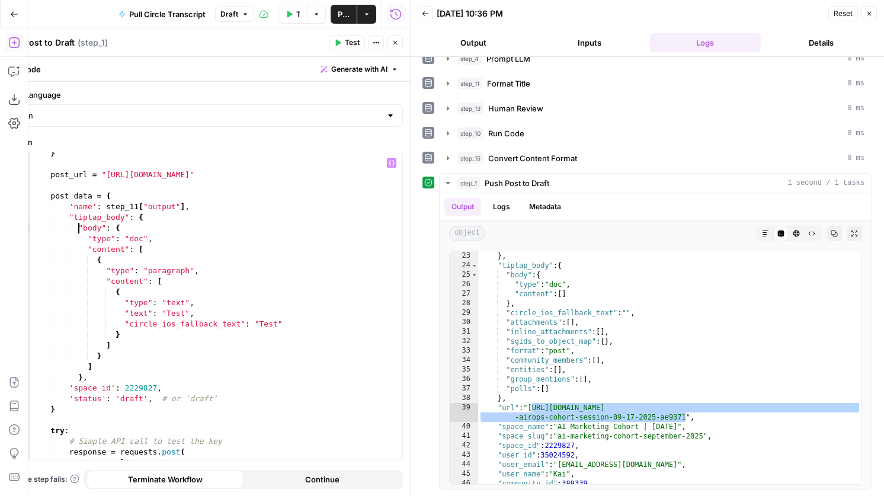
click at [78, 229] on div "} post_url = "https://learning.airops.com/api/admin/v2/posts" post_data = { 'na…" at bounding box center [216, 312] width 373 height 329
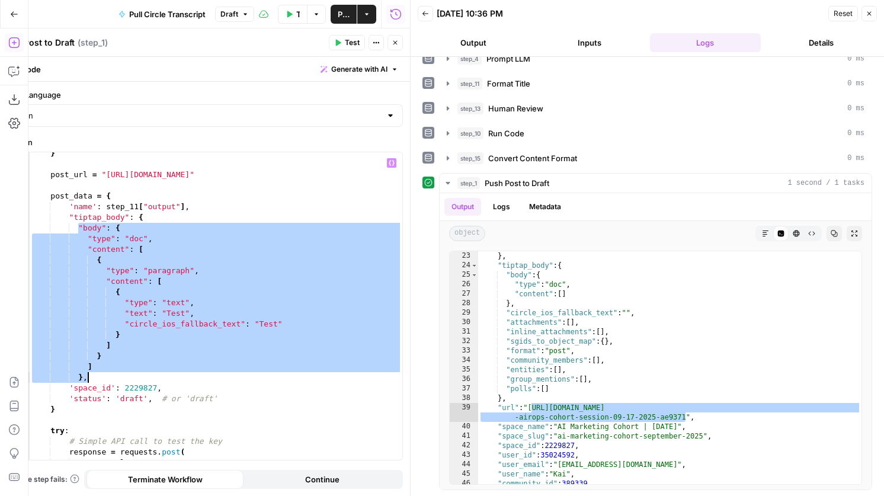
drag, startPoint x: 79, startPoint y: 230, endPoint x: 129, endPoint y: 374, distance: 152.6
click at [129, 374] on div "} post_url = "https://learning.airops.com/api/admin/v2/posts" post_data = { 'na…" at bounding box center [216, 312] width 373 height 329
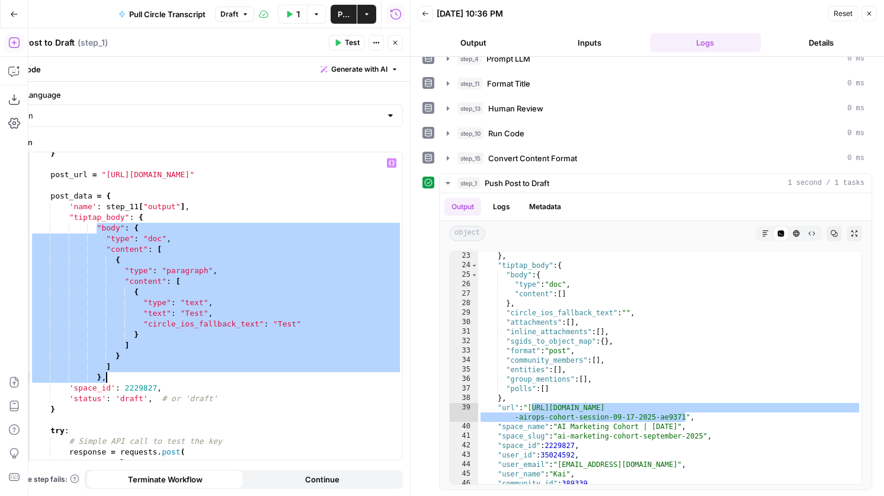
click at [97, 230] on div "} post_url = "https://learning.airops.com/api/admin/v2/posts" post_data = { 'na…" at bounding box center [216, 312] width 373 height 329
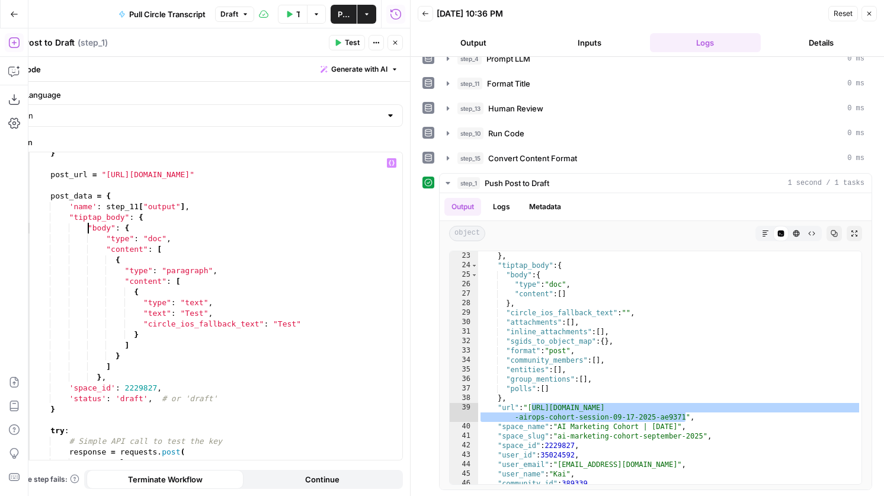
click at [99, 375] on div "} post_url = "https://learning.airops.com/api/admin/v2/posts" post_data = { 'na…" at bounding box center [216, 312] width 373 height 329
type textarea "**"
click at [115, 373] on div "} post_url = "https://learning.airops.com/api/admin/v2/posts" post_data = { 'na…" at bounding box center [216, 312] width 373 height 329
click at [116, 376] on div "} post_url = "https://learning.airops.com/api/admin/v2/posts" post_data = { 'na…" at bounding box center [216, 312] width 373 height 329
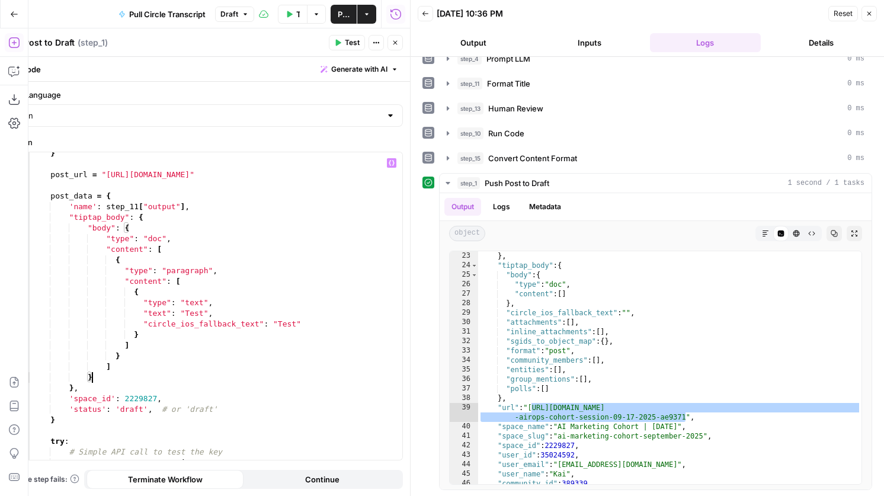
type textarea "*"
click at [344, 46] on button "Test" at bounding box center [347, 42] width 36 height 15
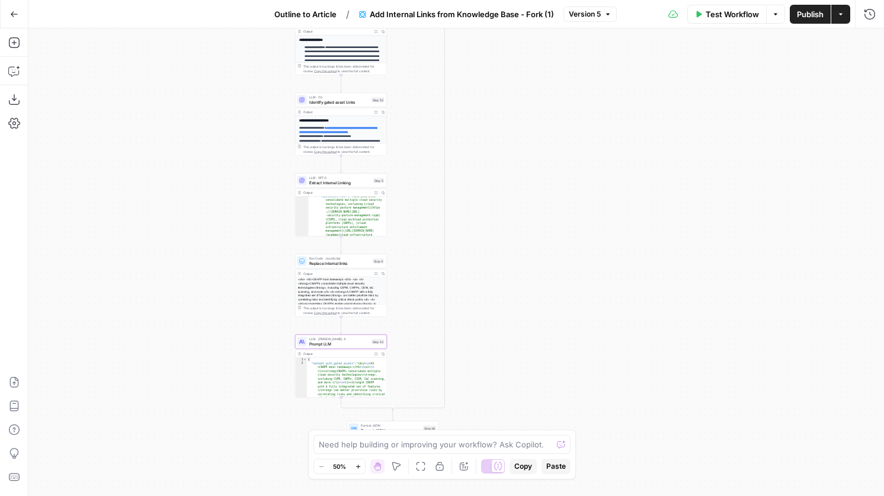
scroll to position [97, 0]
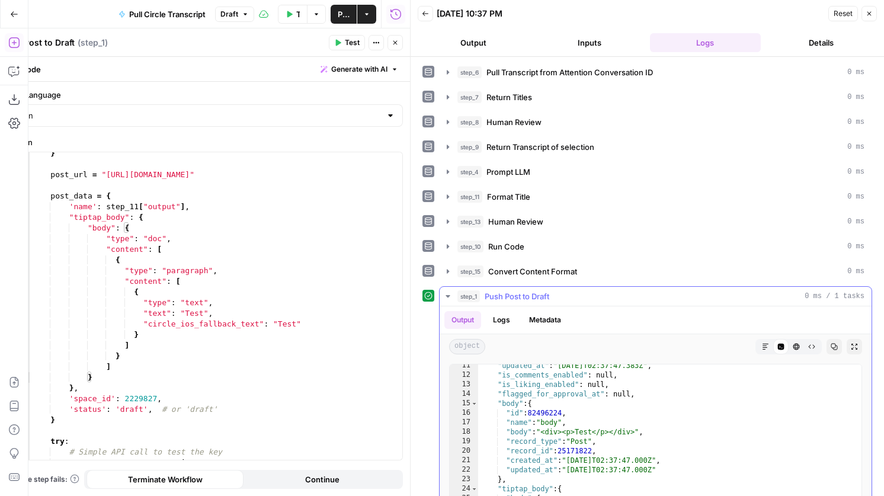
scroll to position [101, 0]
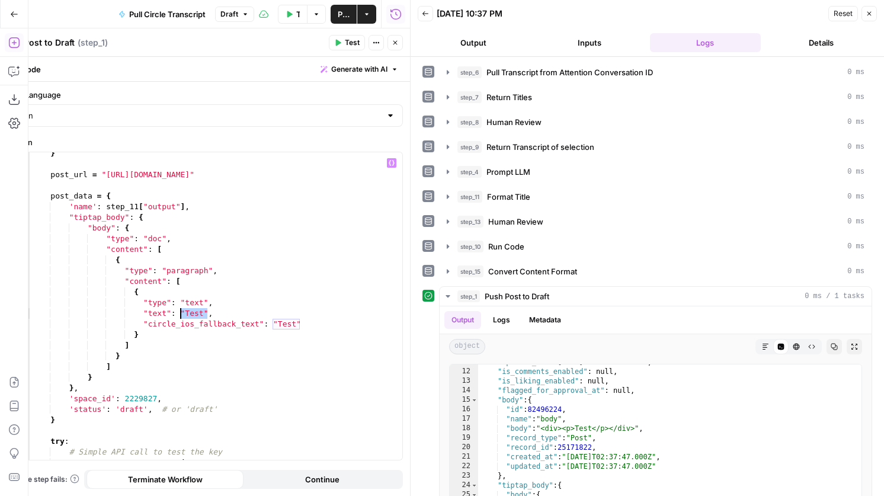
drag, startPoint x: 207, startPoint y: 314, endPoint x: 182, endPoint y: 315, distance: 25.5
click at [182, 315] on div "} post_url = "[URL][DOMAIN_NAME]" post_data = { 'name' : step_11 [ "output" ] ,…" at bounding box center [216, 312] width 373 height 329
drag, startPoint x: 307, startPoint y: 325, endPoint x: 28, endPoint y: 325, distance: 278.6
click at [28, 325] on div "**********" at bounding box center [202, 306] width 402 height 308
type textarea "**********"
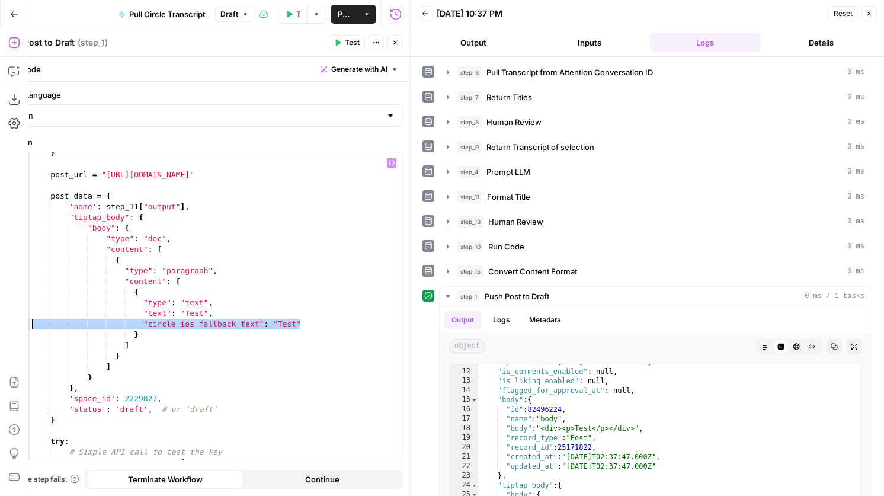
scroll to position [0, 0]
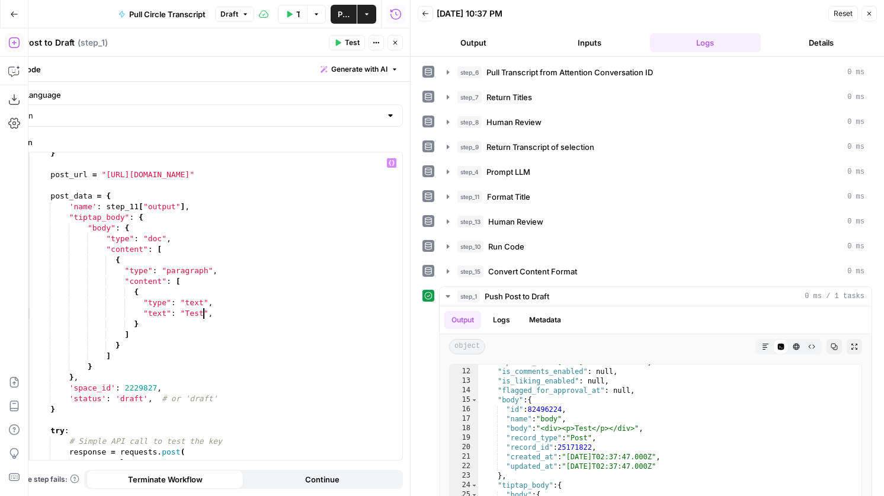
click at [205, 314] on div "} post_url = "[URL][DOMAIN_NAME]" post_data = { 'name' : step_11 [ "output" ] ,…" at bounding box center [216, 312] width 373 height 329
drag, startPoint x: 208, startPoint y: 314, endPoint x: 181, endPoint y: 314, distance: 26.7
click at [181, 314] on div "} post_url = "[URL][DOMAIN_NAME]" post_data = { 'name' : step_11 [ "output" ] ,…" at bounding box center [216, 312] width 373 height 329
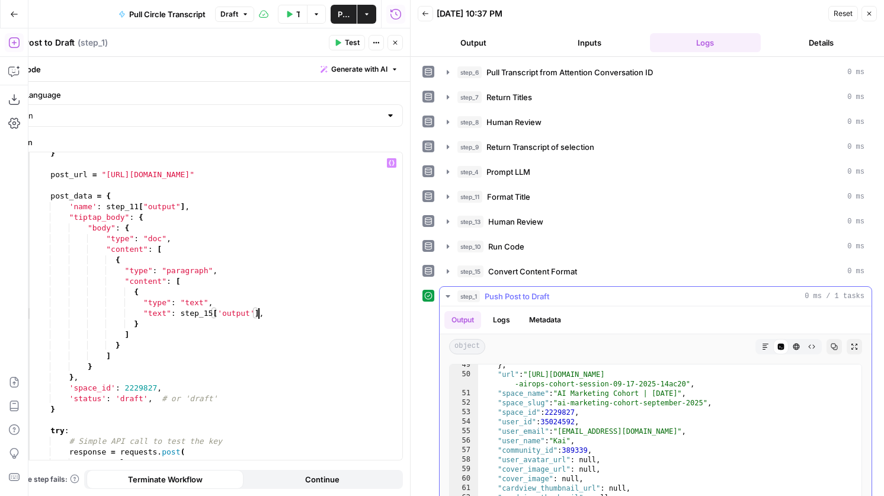
scroll to position [459, 0]
type textarea "**********"
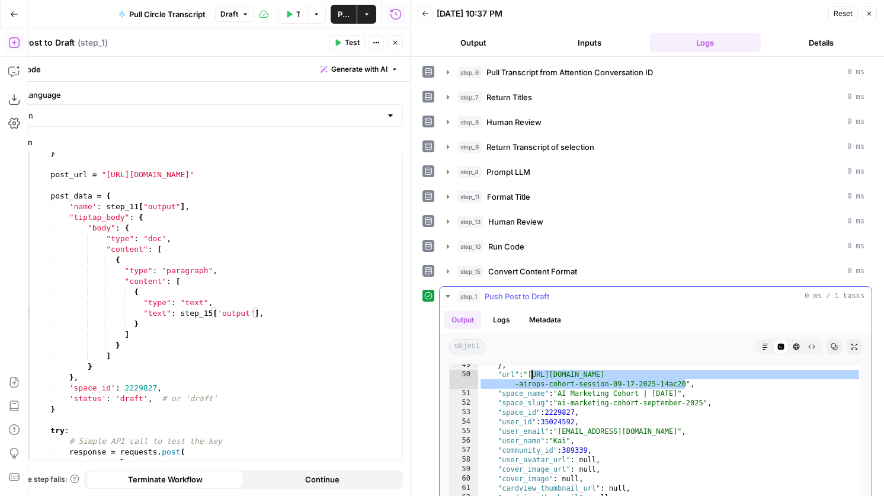
drag, startPoint x: 687, startPoint y: 382, endPoint x: 531, endPoint y: 376, distance: 156.0
click at [531, 376] on div "} , "url" : "[URL][DOMAIN_NAME] -airops-cohort-session-09-17-2025-14ac20" , "sp…" at bounding box center [669, 486] width 383 height 252
click at [349, 37] on span "Test" at bounding box center [352, 42] width 15 height 11
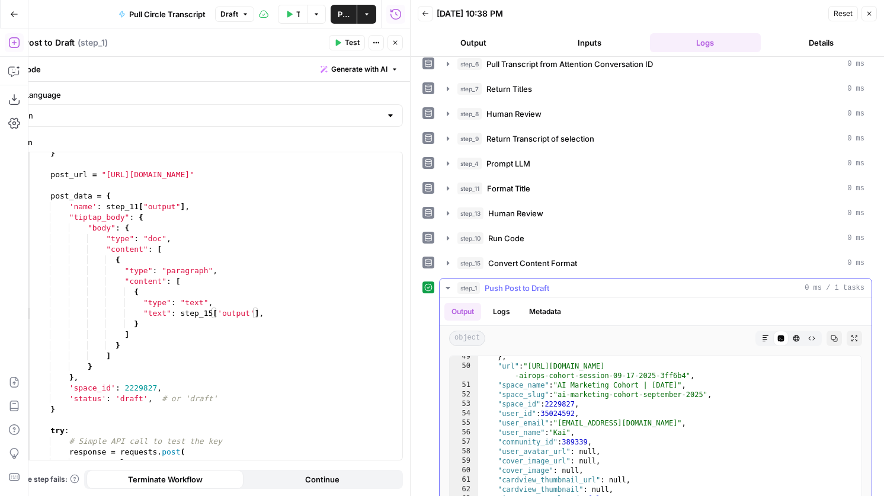
scroll to position [2157, 0]
type textarea "**********"
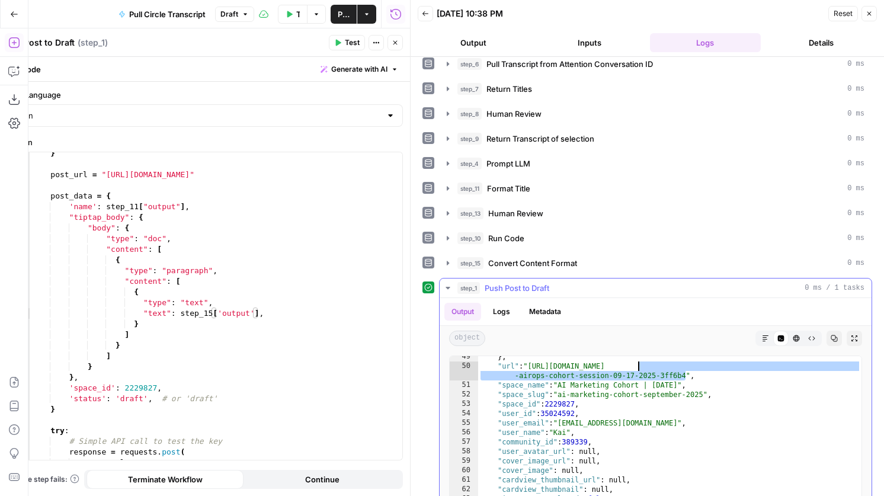
scroll to position [2153, 0]
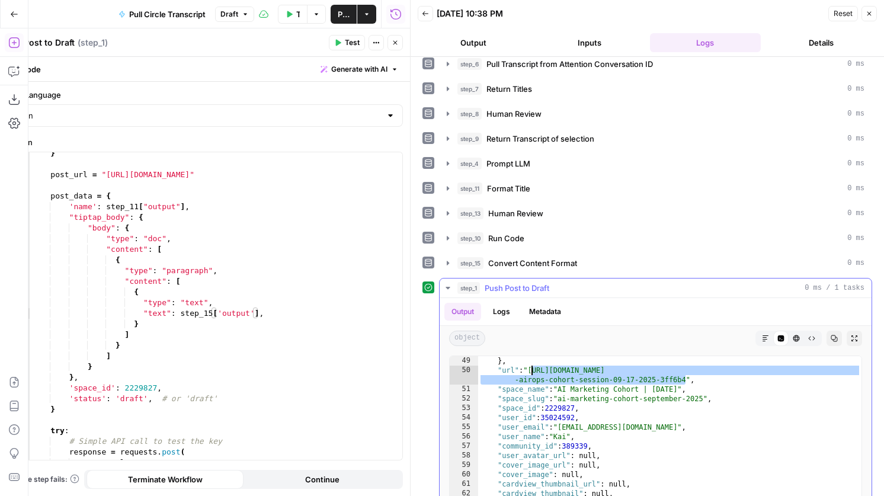
drag, startPoint x: 685, startPoint y: 375, endPoint x: 531, endPoint y: 371, distance: 153.6
click at [531, 371] on div "} , "url" : "[URL][DOMAIN_NAME] -airops-cohort-session-09-17-2025-3ff6b4" , "sp…" at bounding box center [669, 482] width 383 height 252
